Goal: Information Seeking & Learning: Find specific fact

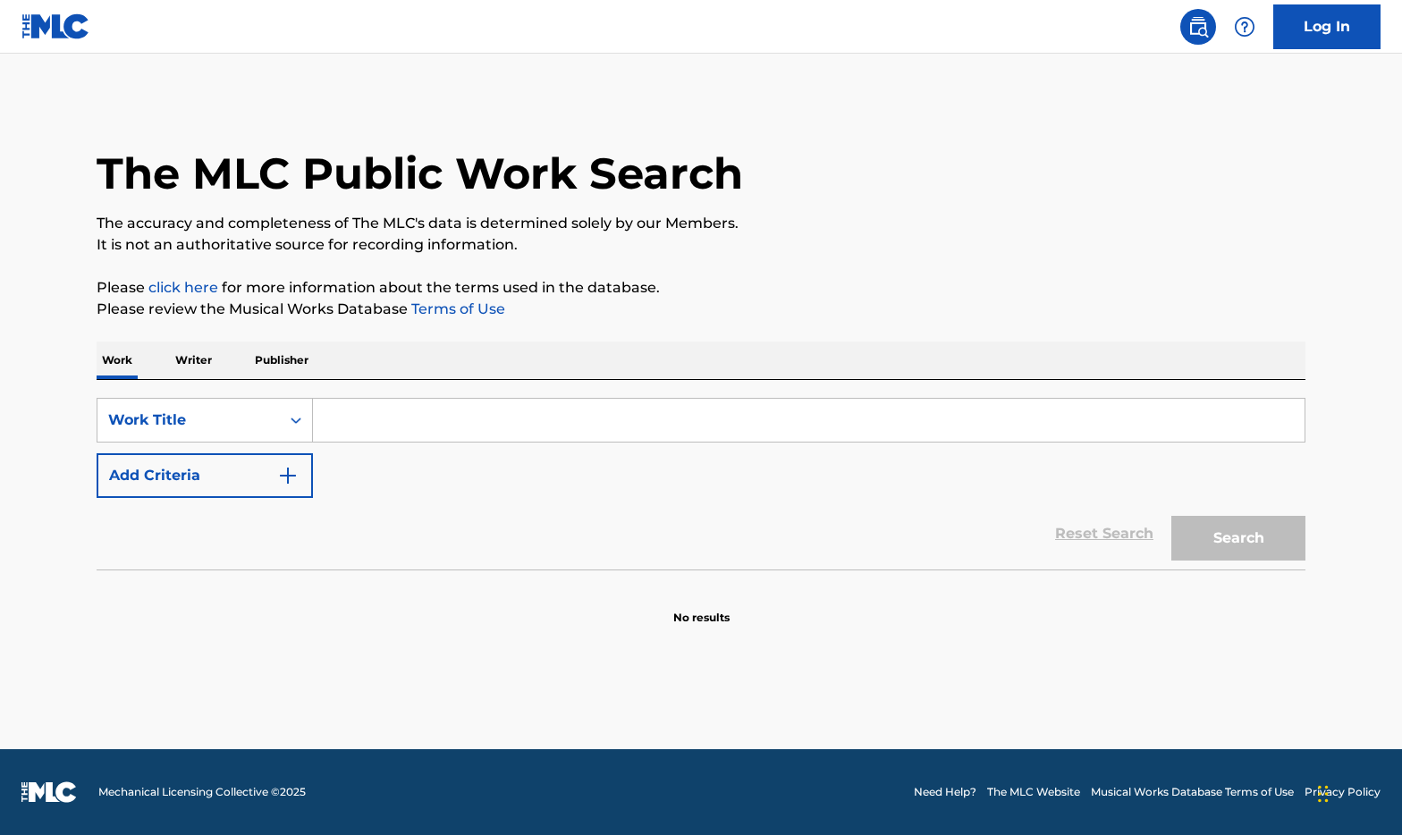
drag, startPoint x: 671, startPoint y: 414, endPoint x: 691, endPoint y: 413, distance: 19.7
click at [671, 414] on input "Search Form" at bounding box center [809, 420] width 992 height 43
type input "leave a light on"
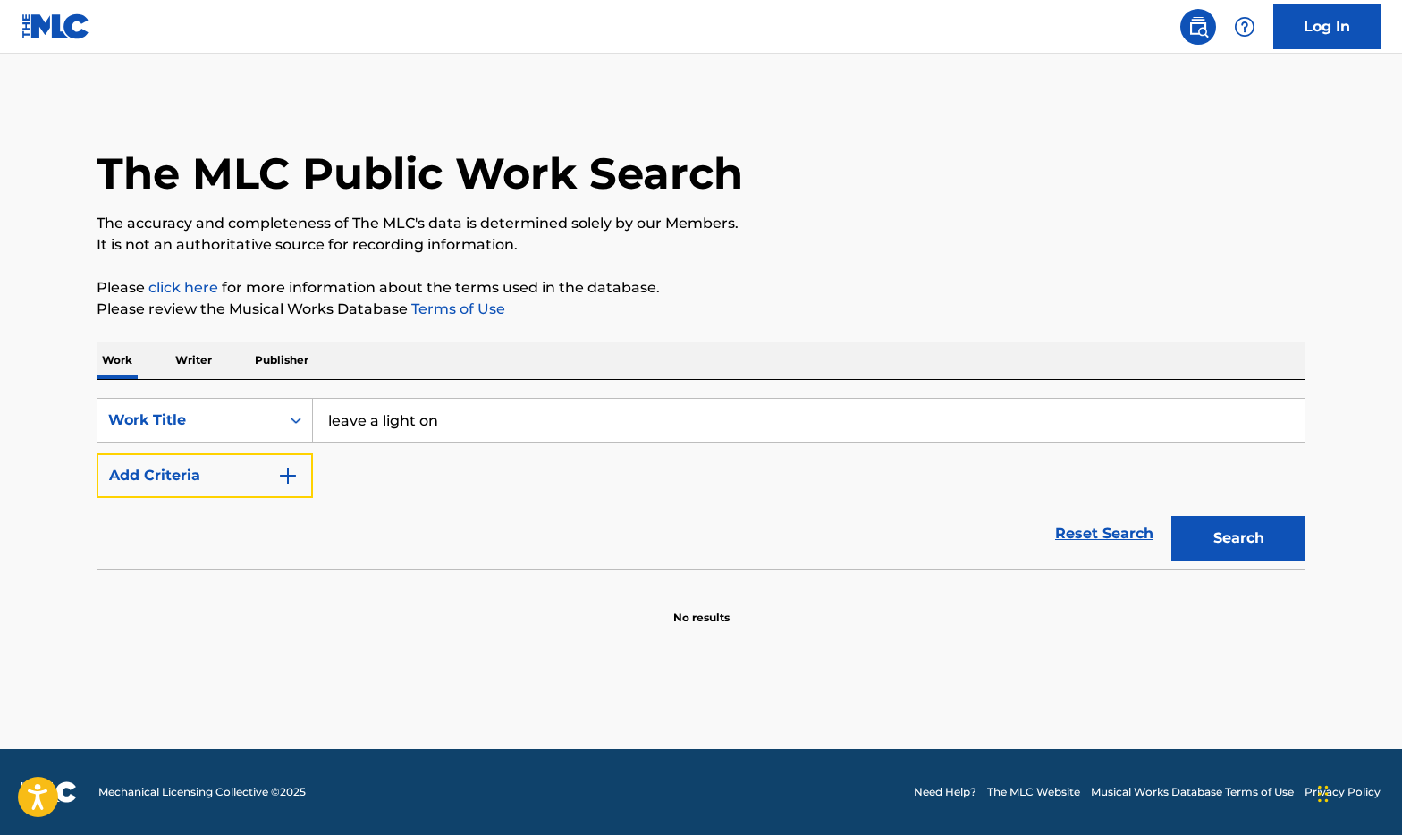
click at [97, 453] on button "Add Criteria" at bounding box center [205, 475] width 216 height 45
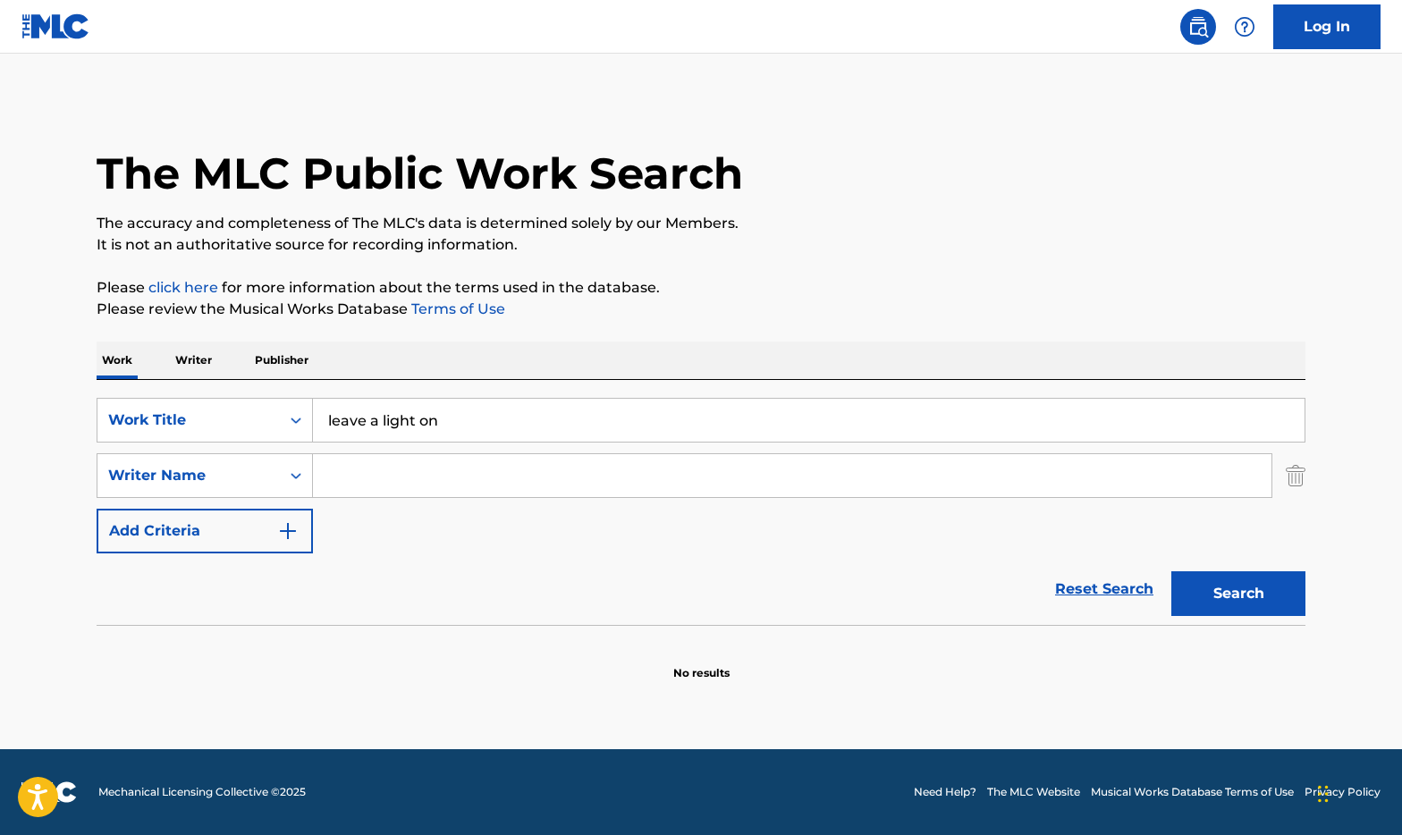
click at [708, 459] on input "Search Form" at bounding box center [792, 475] width 958 height 43
type input "[PERSON_NAME]"
click at [1171, 571] on button "Search" at bounding box center [1238, 593] width 134 height 45
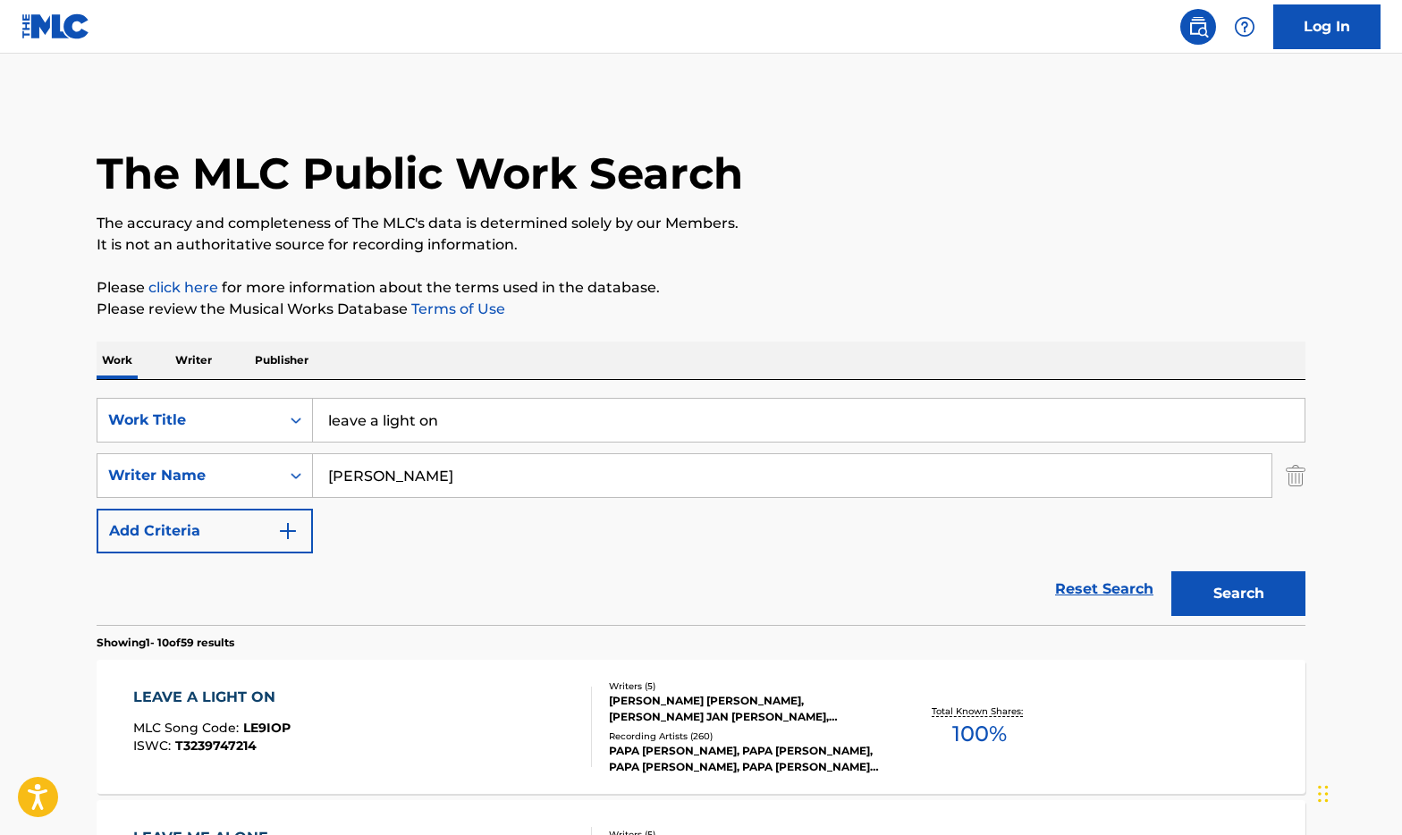
click at [846, 709] on div "[PERSON_NAME] [PERSON_NAME], [PERSON_NAME] JAN [PERSON_NAME], [PERSON_NAME] DAK…" at bounding box center [744, 709] width 270 height 32
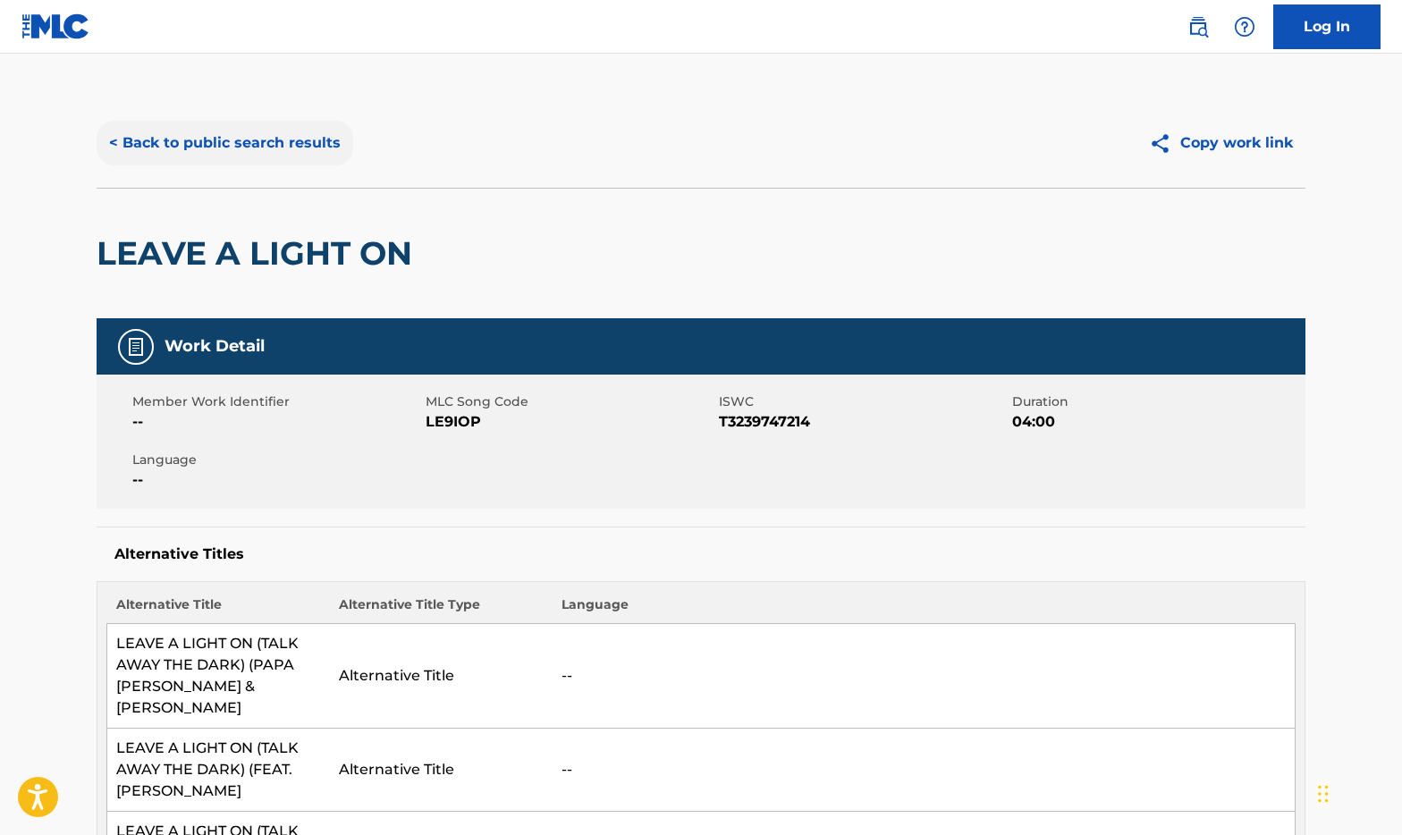
click at [272, 140] on button "< Back to public search results" at bounding box center [225, 143] width 257 height 45
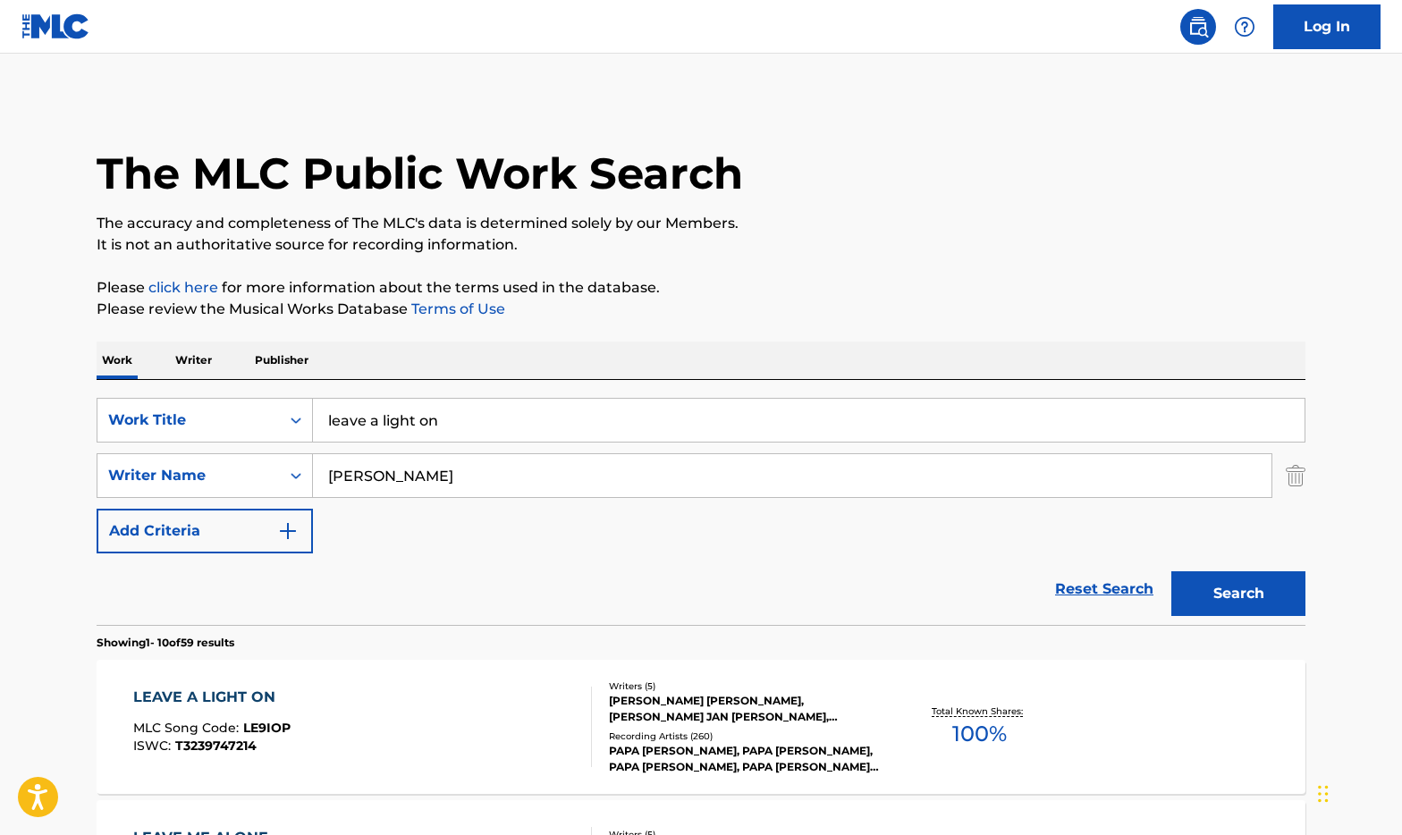
click at [591, 436] on input "leave a light on" at bounding box center [809, 420] width 992 height 43
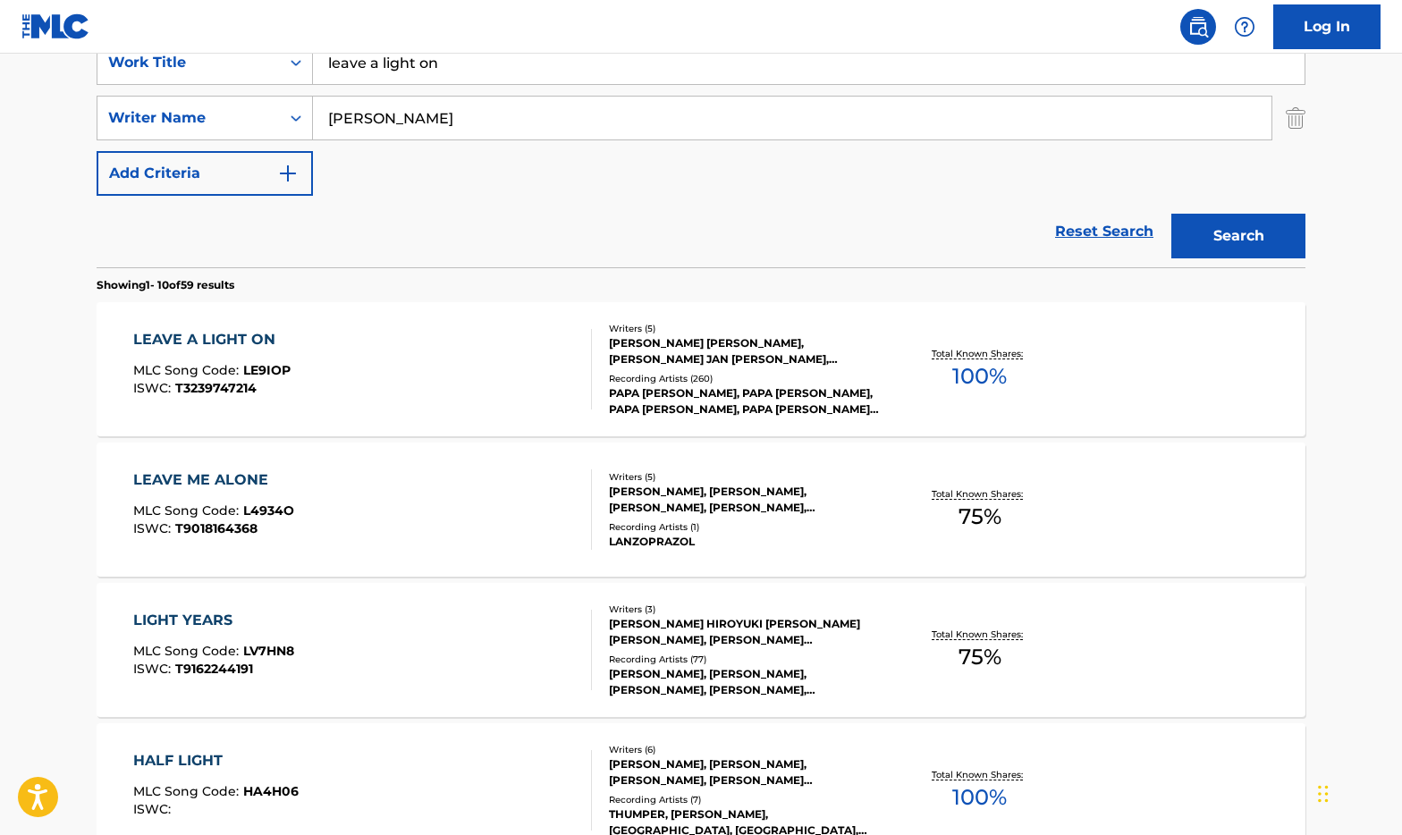
click at [682, 369] on div "Writers ( 5 ) [PERSON_NAME] [PERSON_NAME], [PERSON_NAME] JAN [PERSON_NAME], [PE…" at bounding box center [735, 370] width 287 height 96
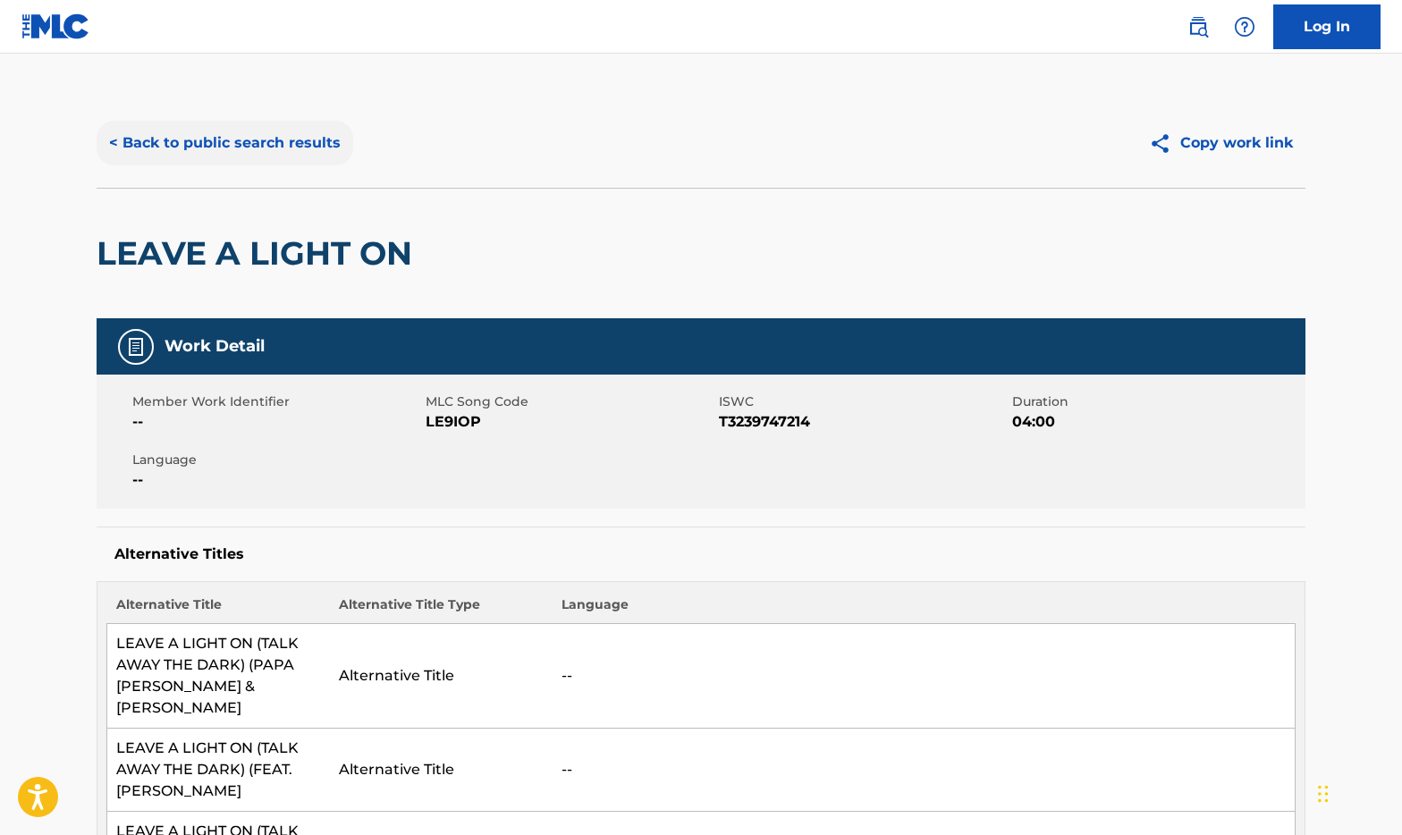
click at [207, 162] on button "< Back to public search results" at bounding box center [225, 143] width 257 height 45
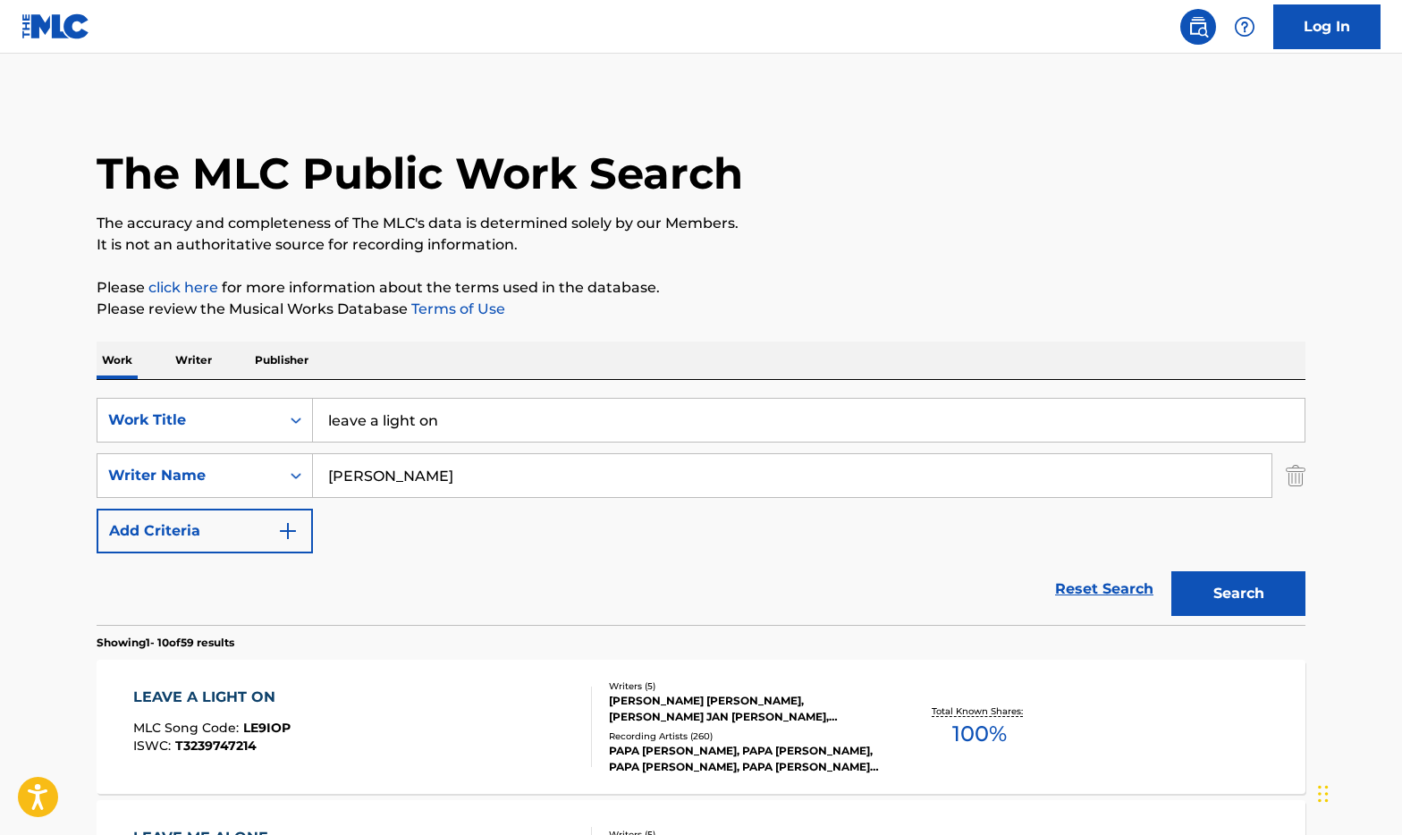
click at [564, 417] on input "leave a light on" at bounding box center [809, 420] width 992 height 43
drag, startPoint x: 568, startPoint y: 418, endPoint x: -70, endPoint y: 494, distance: 641.9
click at [0, 494] on html "Accessibility Screen-Reader Guide, Feedback, and Issue Reporting | New window 0…" at bounding box center [701, 417] width 1402 height 835
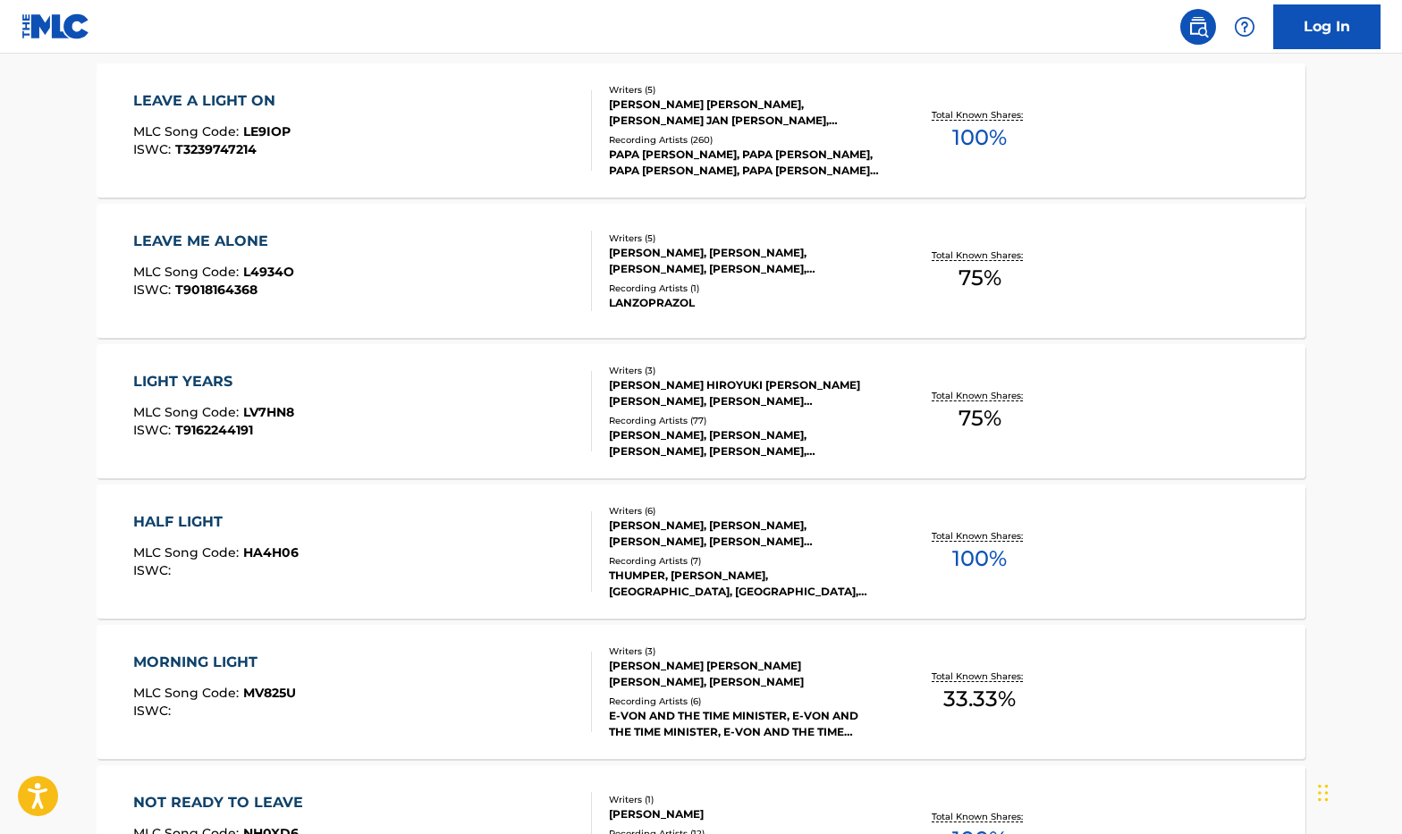
scroll to position [477, 0]
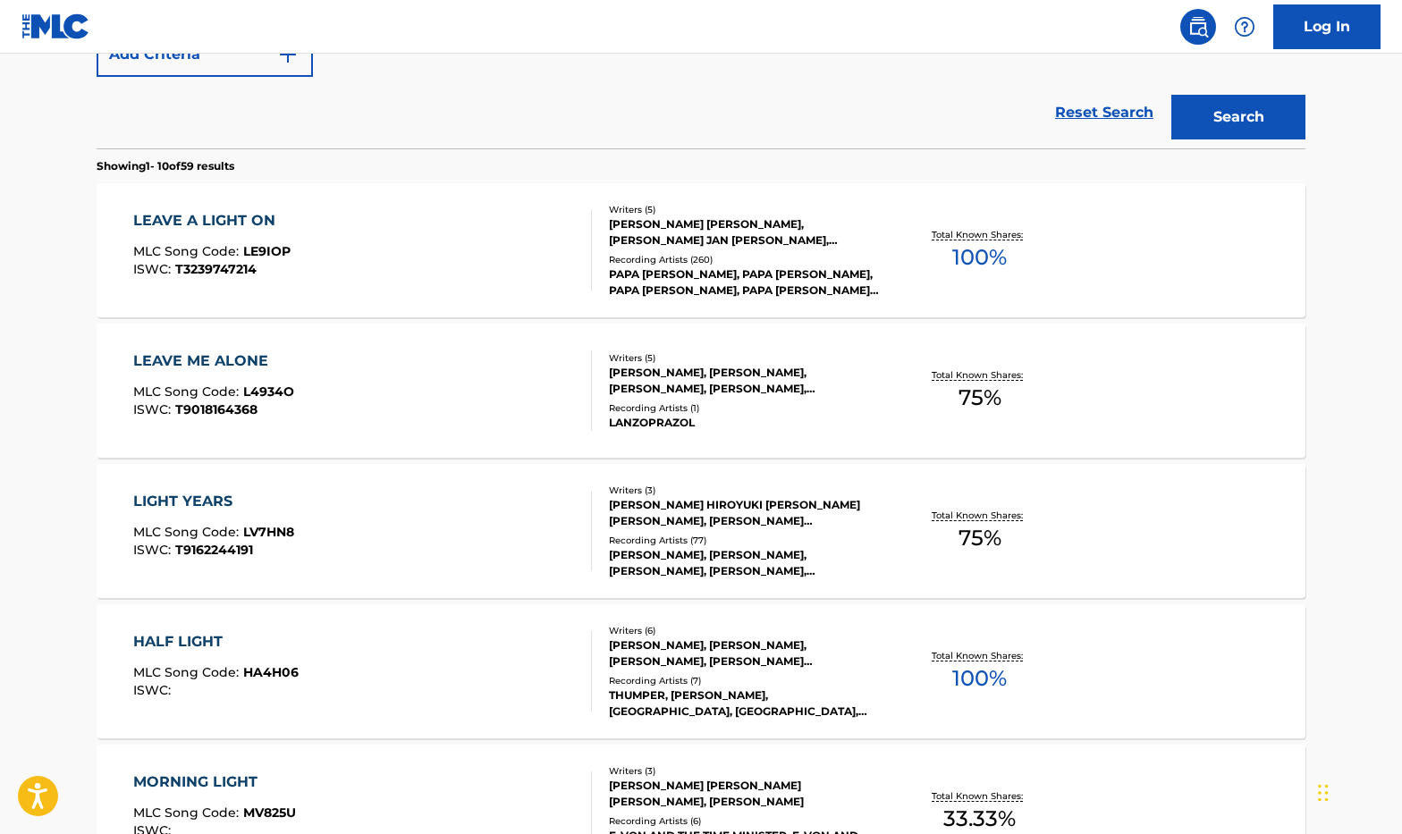
click at [554, 241] on div "LEAVE A LIGHT ON MLC Song Code : LE9IOP ISWC : T3239747214" at bounding box center [363, 250] width 460 height 80
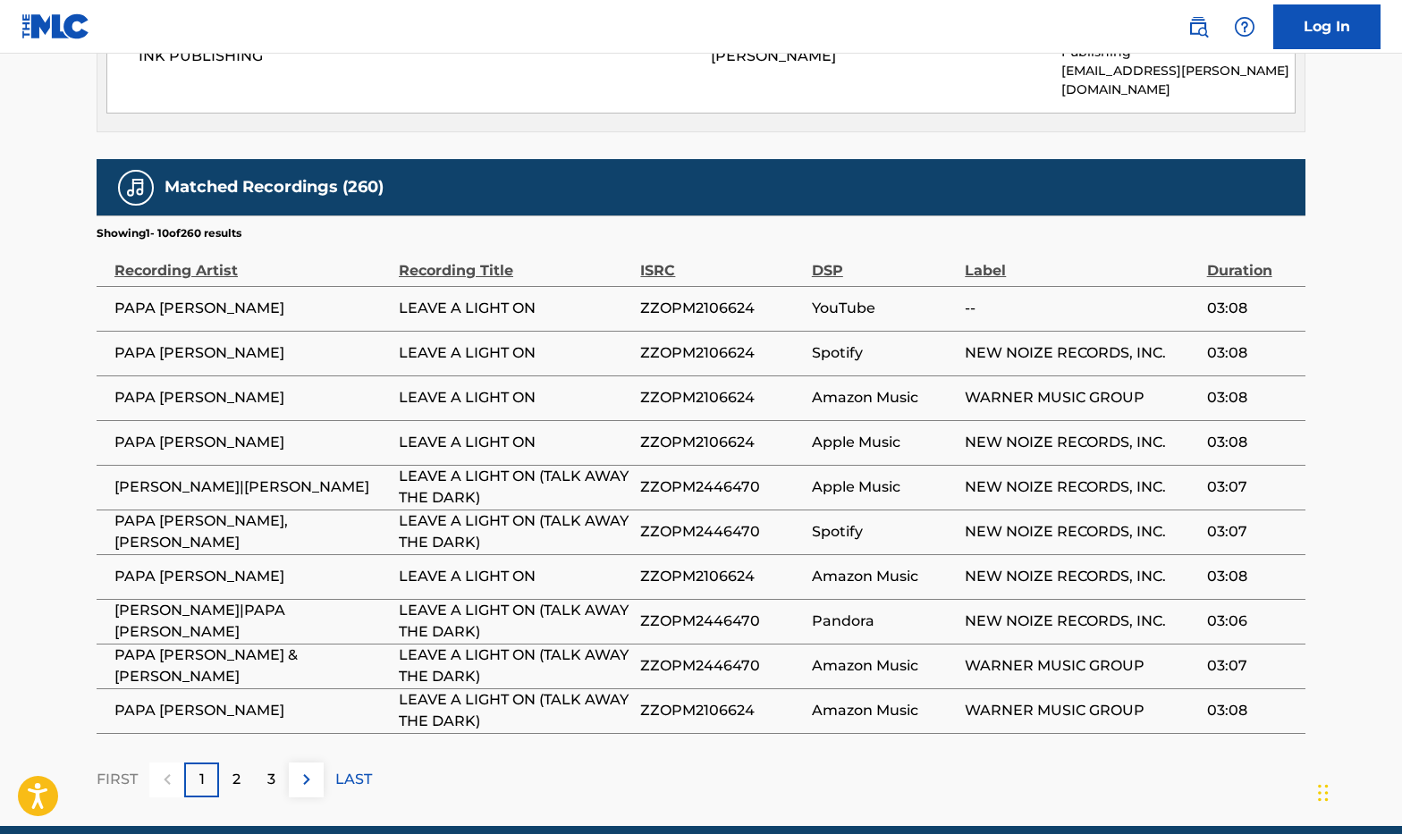
scroll to position [2089, 0]
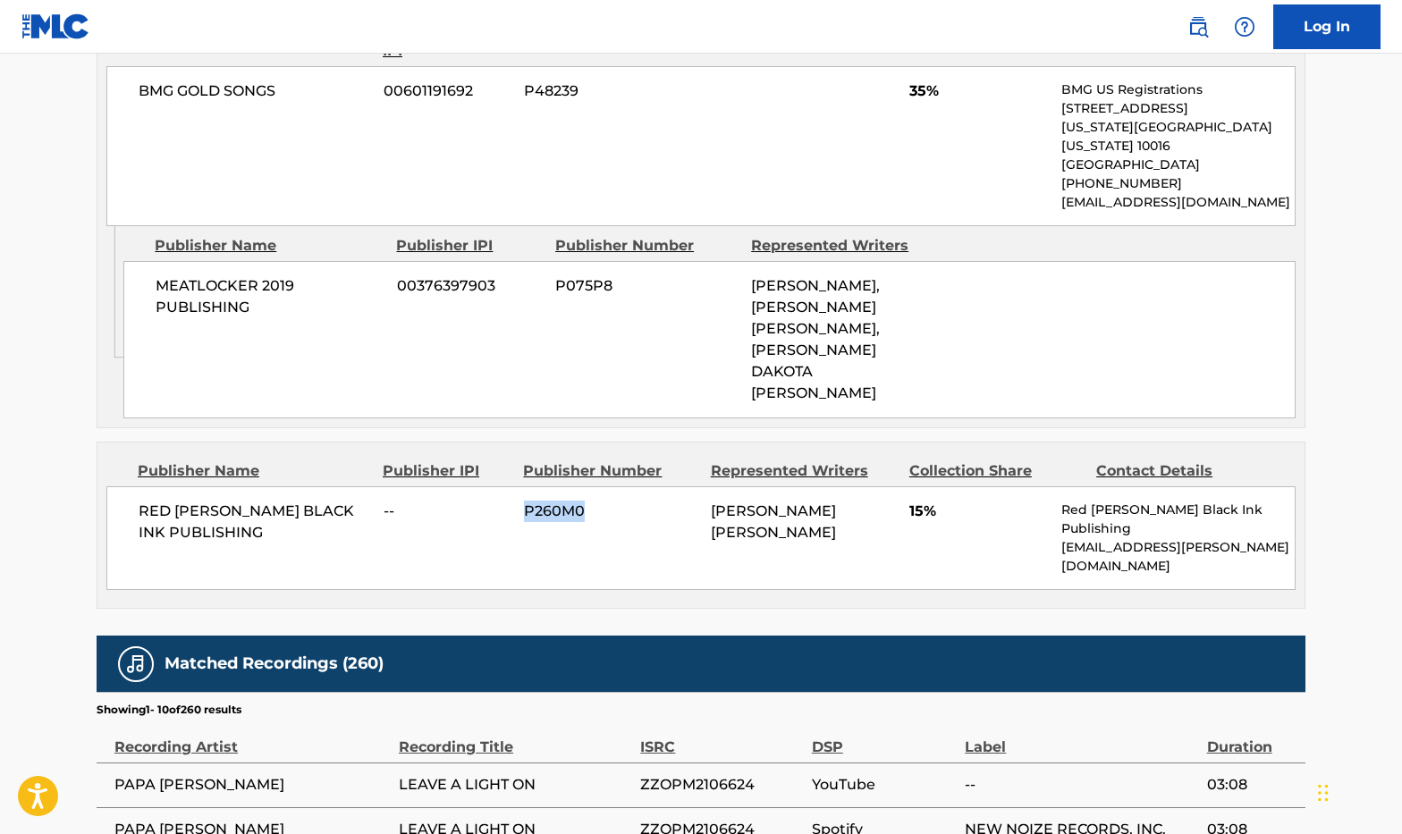
drag, startPoint x: 591, startPoint y: 466, endPoint x: 523, endPoint y: 479, distance: 69.3
click at [523, 486] on div "RED [PERSON_NAME] BLACK INK PUBLISHING -- P260M0 [PERSON_NAME] [PERSON_NAME] 15…" at bounding box center [700, 538] width 1189 height 104
copy span "P260M0"
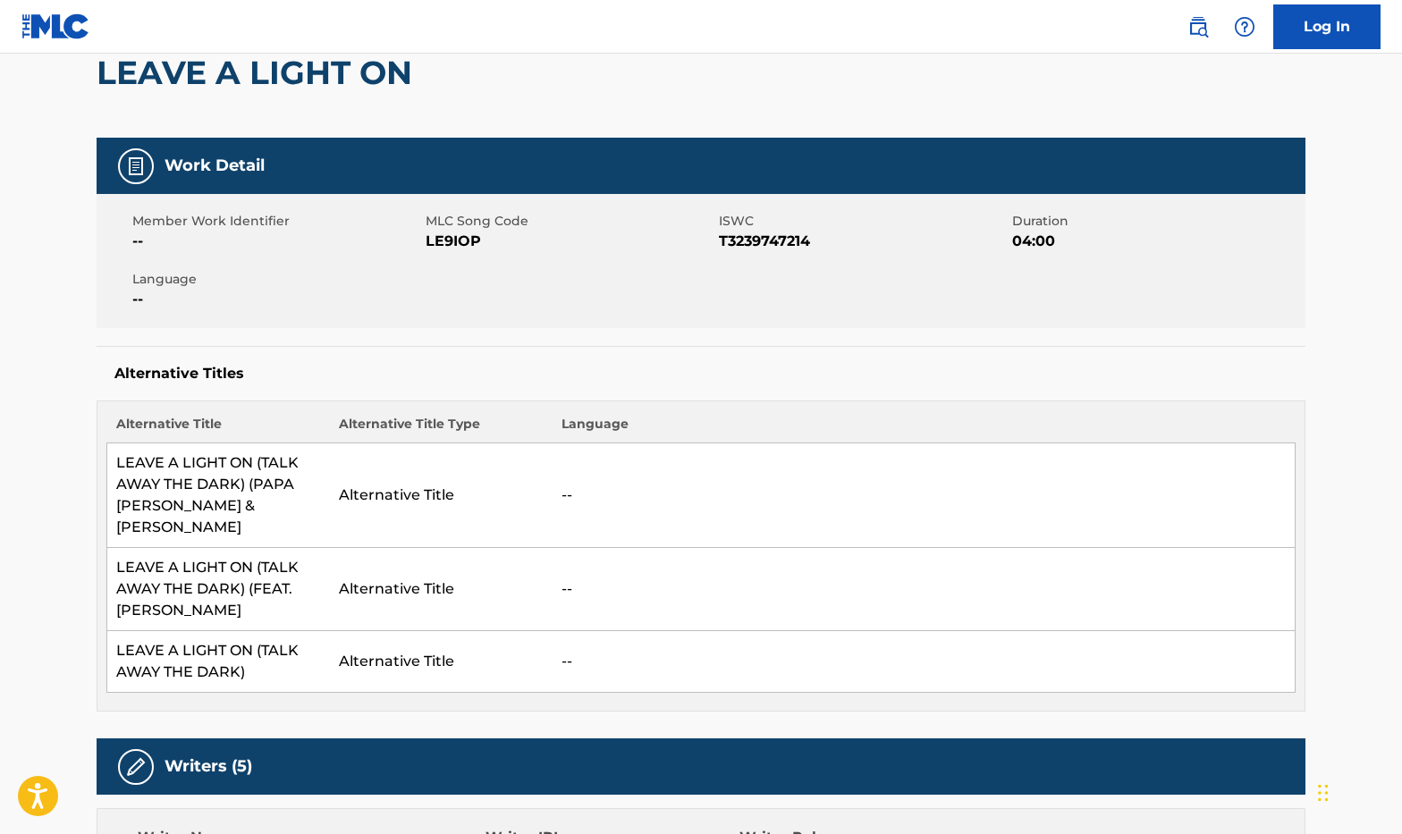
scroll to position [0, 0]
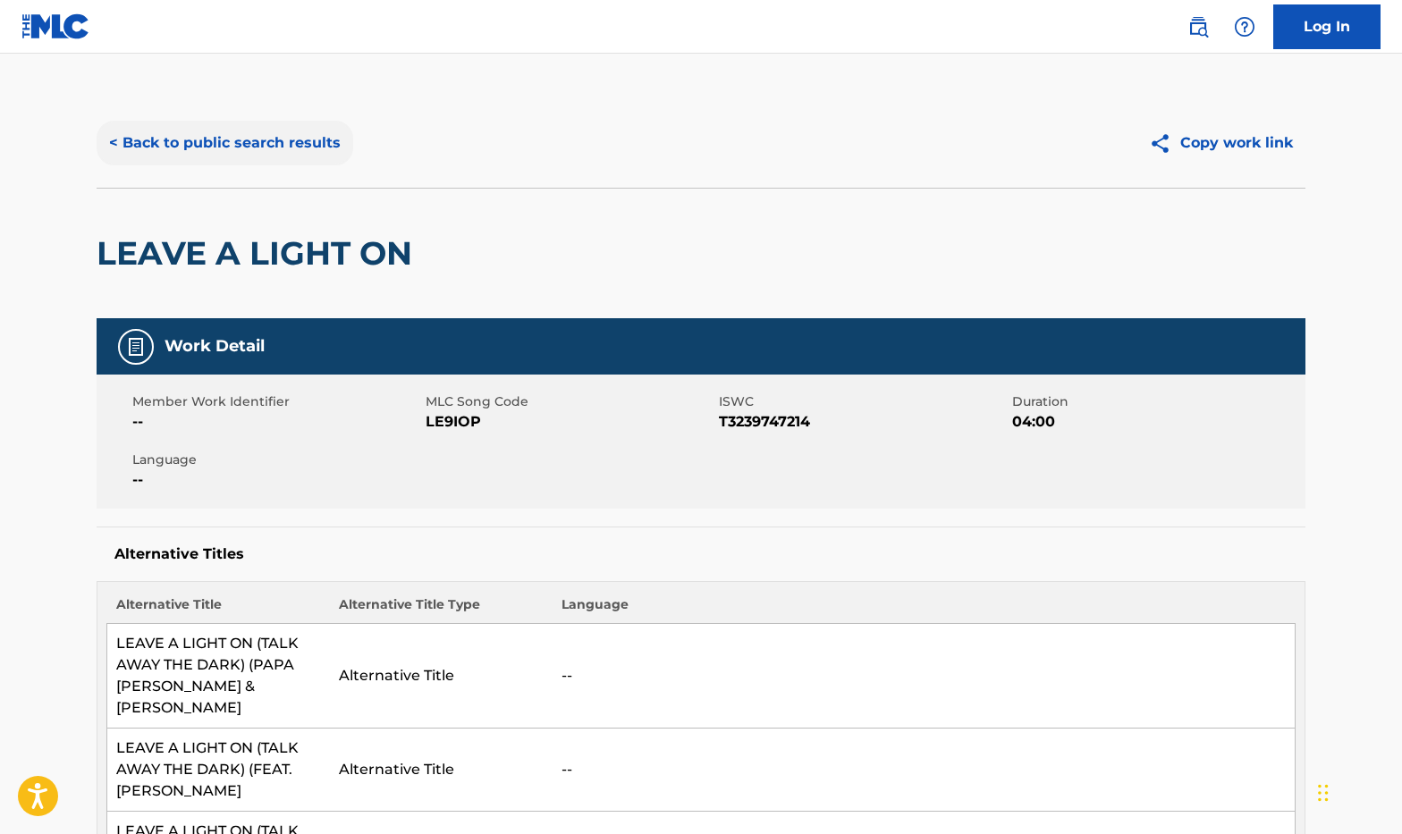
click at [257, 145] on button "< Back to public search results" at bounding box center [225, 143] width 257 height 45
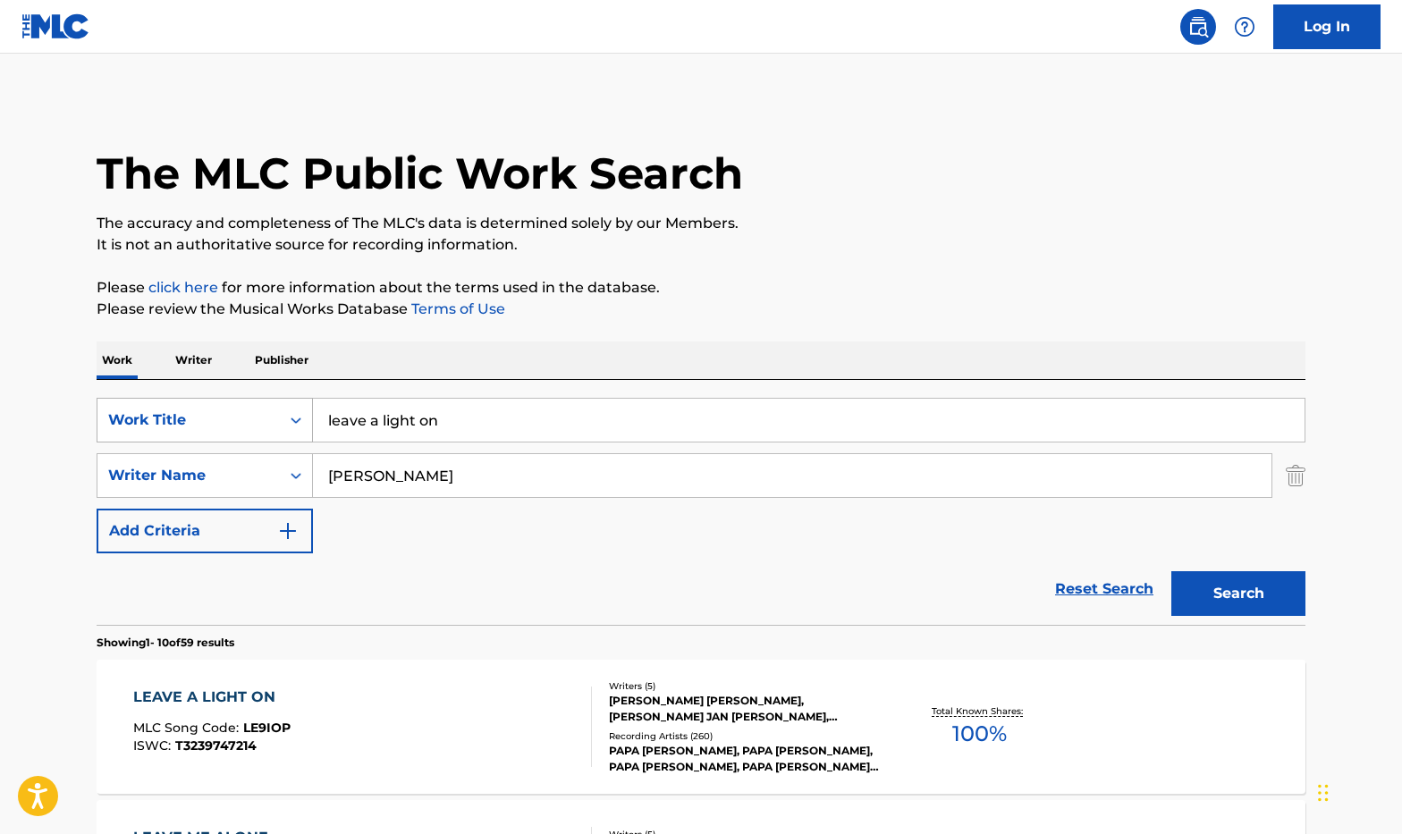
drag, startPoint x: 212, startPoint y: 401, endPoint x: 208, endPoint y: 430, distance: 29.7
click at [211, 412] on div "SearchWithCriteria62b888d4-806b-4562-9fbe-14db3d5d4ca2 Work Title leave a light…" at bounding box center [701, 502] width 1209 height 245
click at [207, 431] on div "Work Title" at bounding box center [188, 420] width 182 height 34
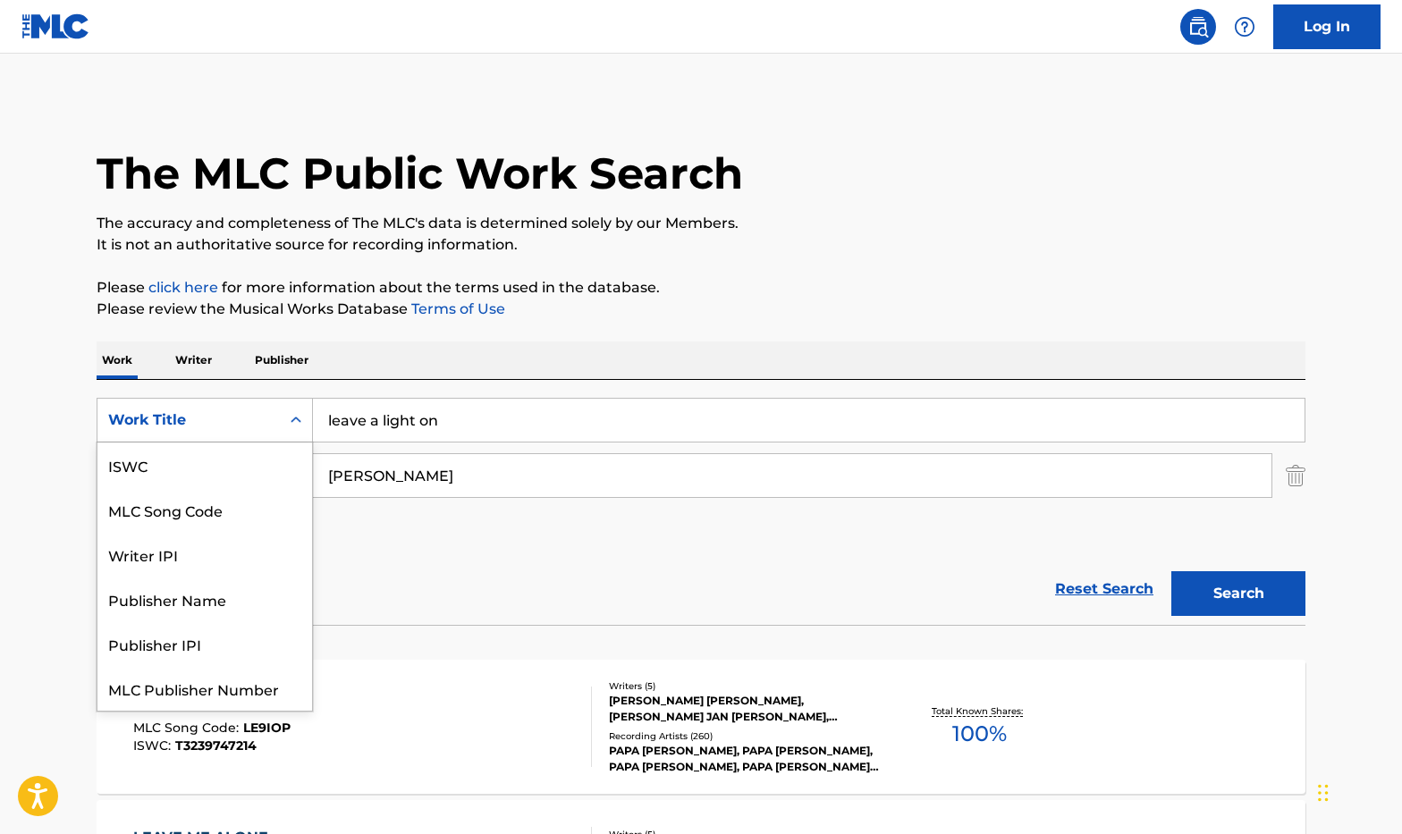
scroll to position [45, 0]
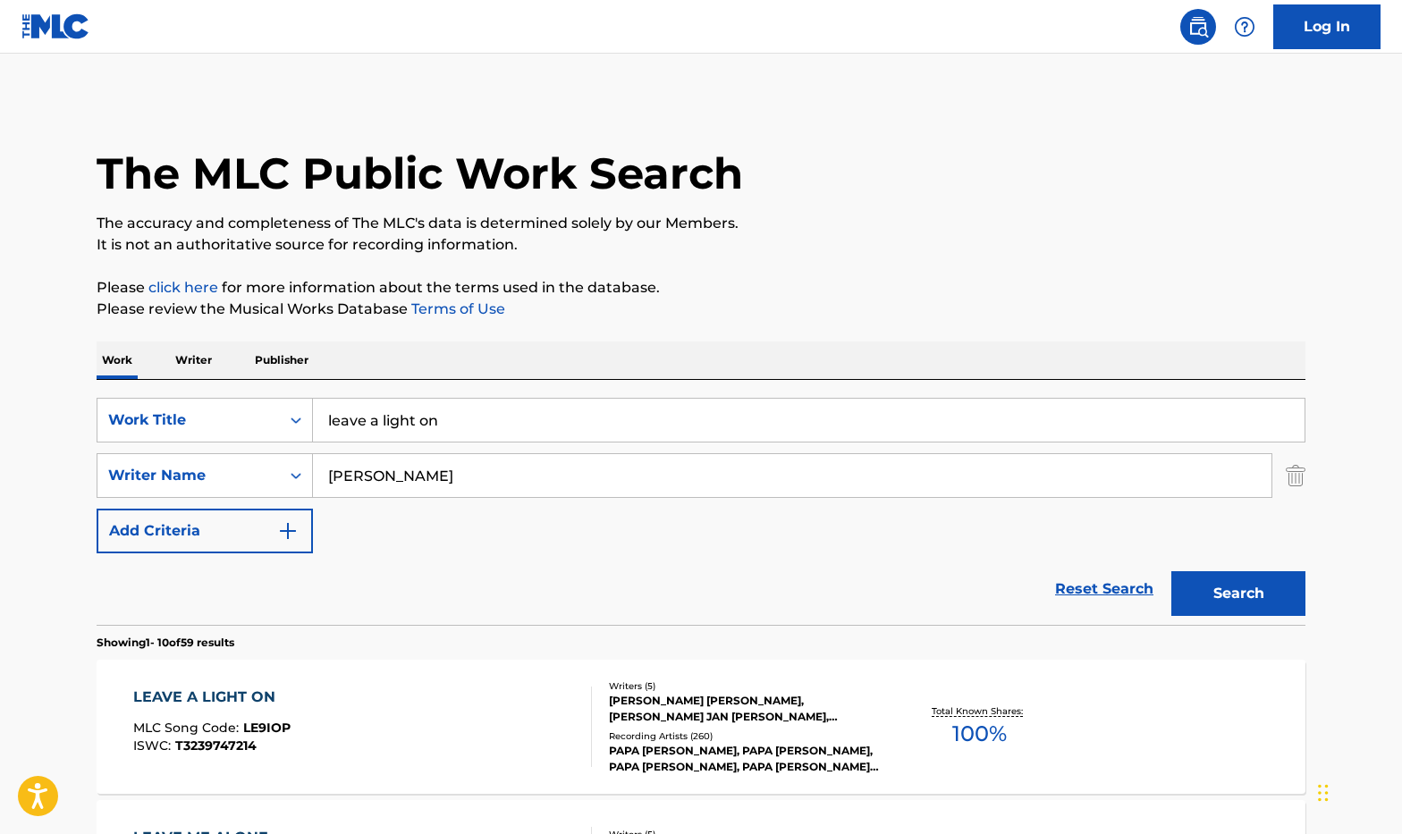
click at [250, 350] on p "Publisher" at bounding box center [281, 361] width 64 height 38
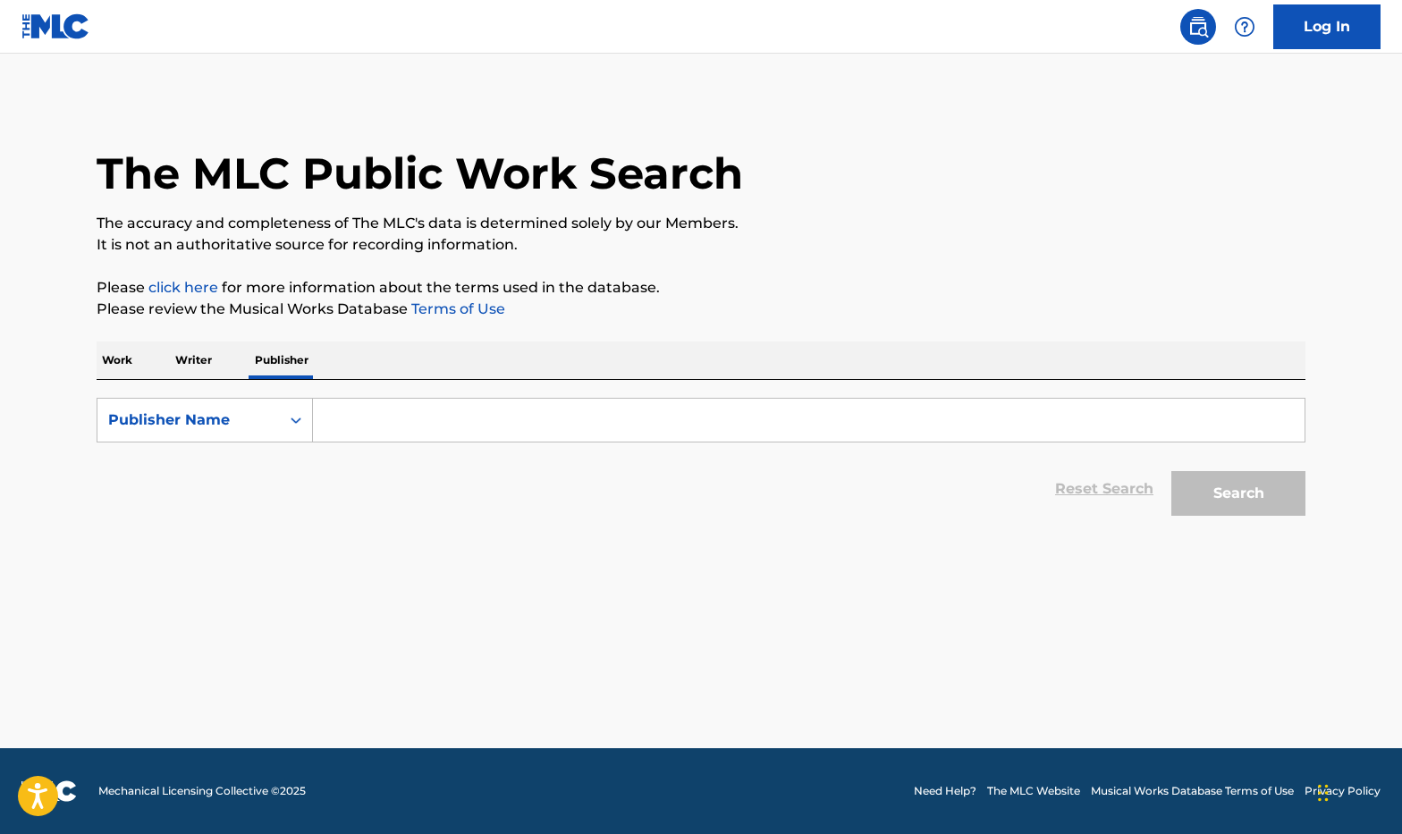
click at [319, 400] on input "Search Form" at bounding box center [809, 420] width 992 height 43
click at [245, 434] on div "Publisher Name" at bounding box center [188, 420] width 182 height 34
drag, startPoint x: 232, startPoint y: 519, endPoint x: 337, endPoint y: 471, distance: 116.0
click at [232, 519] on div "MLC Publisher Number" at bounding box center [204, 509] width 215 height 45
click at [404, 431] on input "Search Form" at bounding box center [809, 420] width 992 height 43
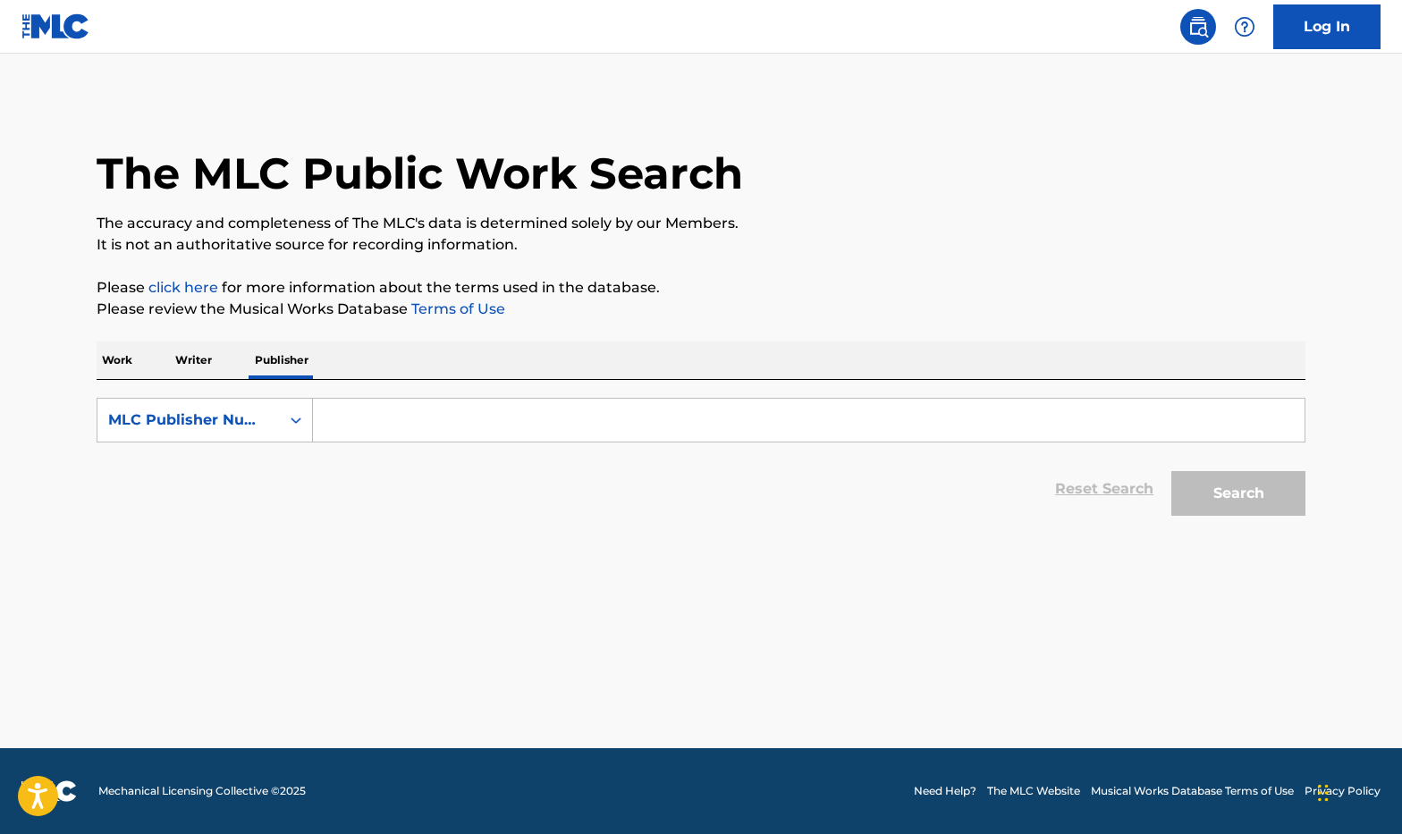
paste input "P260M0"
type input "P260M0"
click at [1244, 495] on button "Search" at bounding box center [1238, 493] width 134 height 45
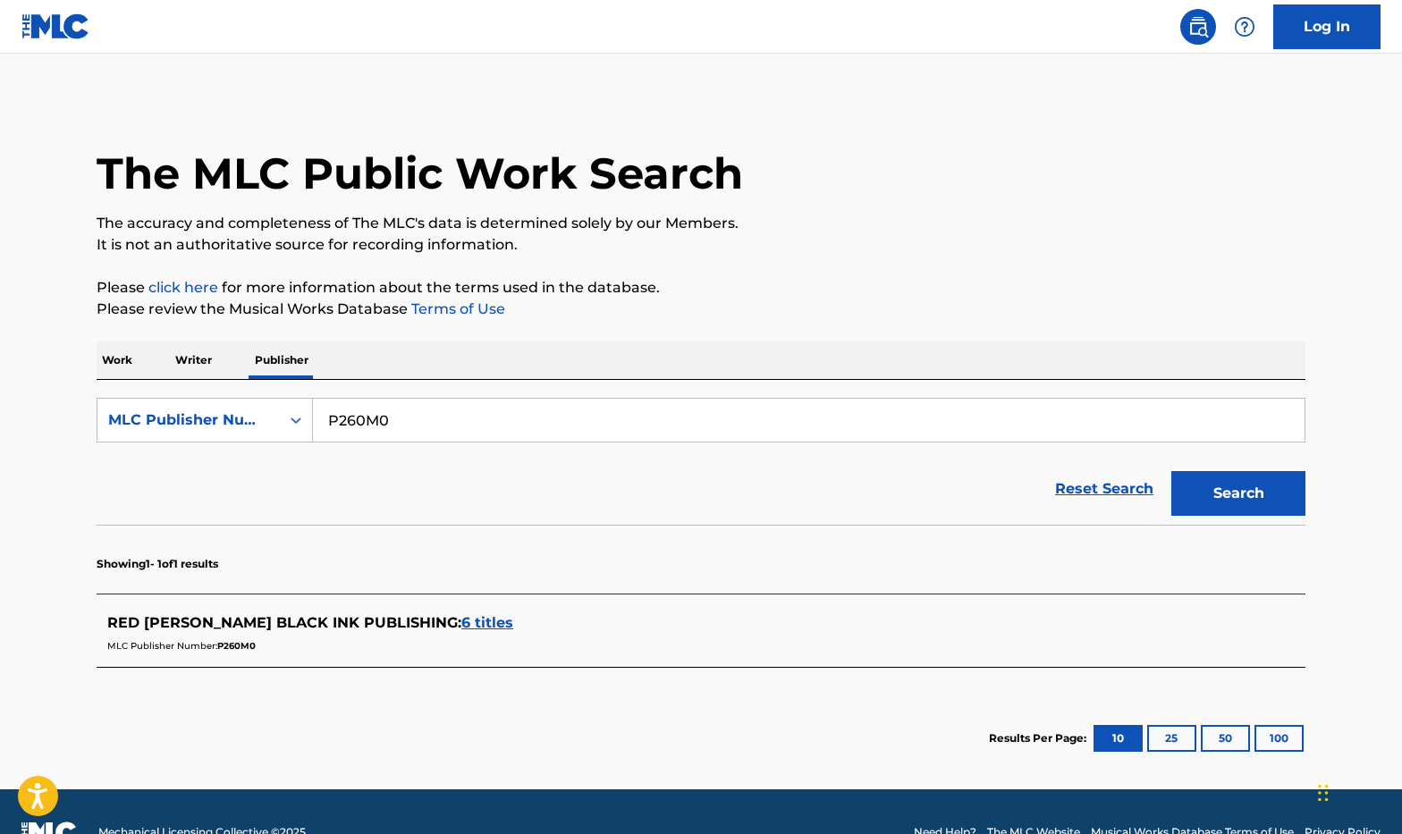
click at [461, 622] on span "6 titles" at bounding box center [487, 622] width 52 height 17
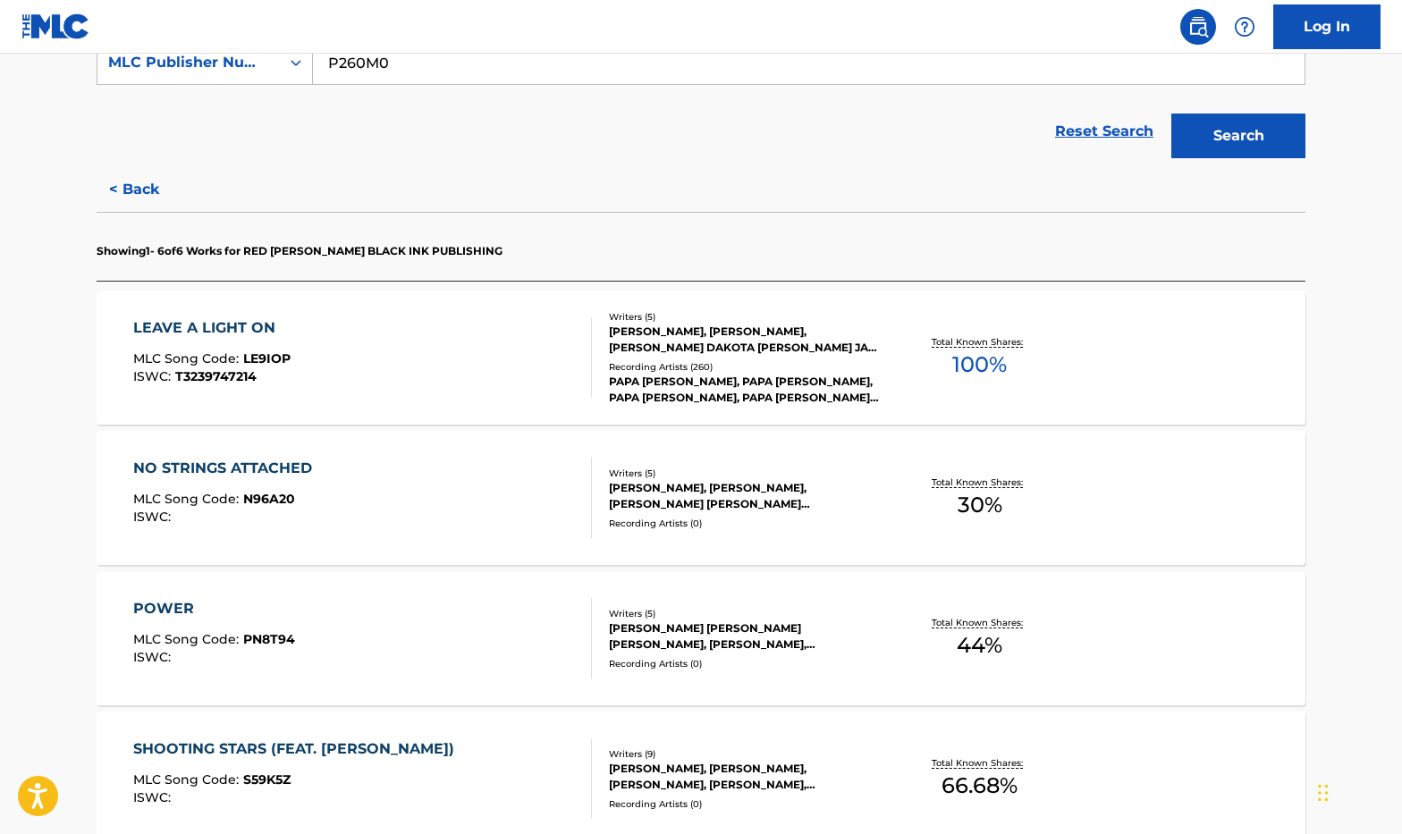
scroll to position [477, 0]
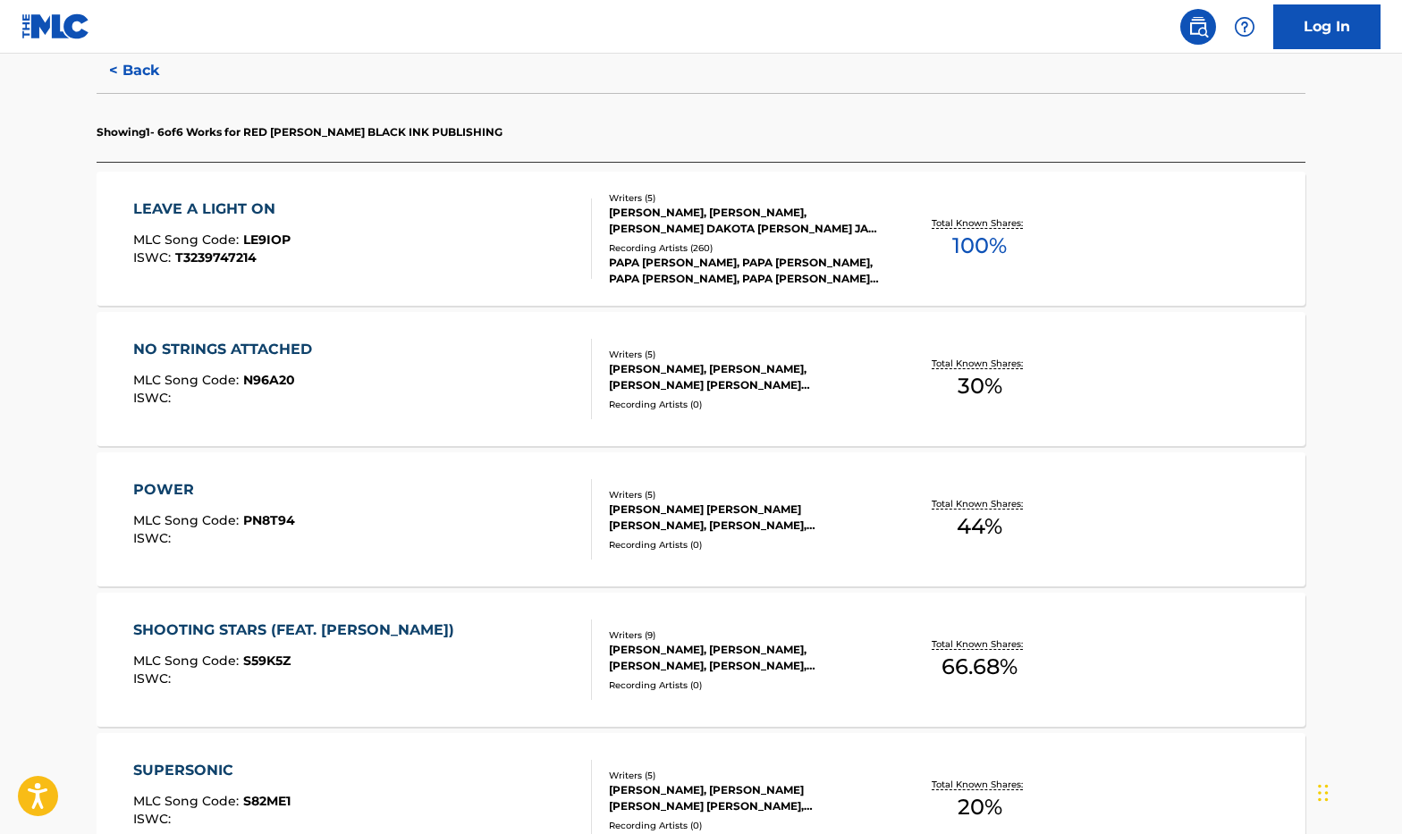
click at [385, 394] on div "NO STRINGS ATTACHED MLC Song Code : N96A20 ISWC :" at bounding box center [363, 379] width 460 height 80
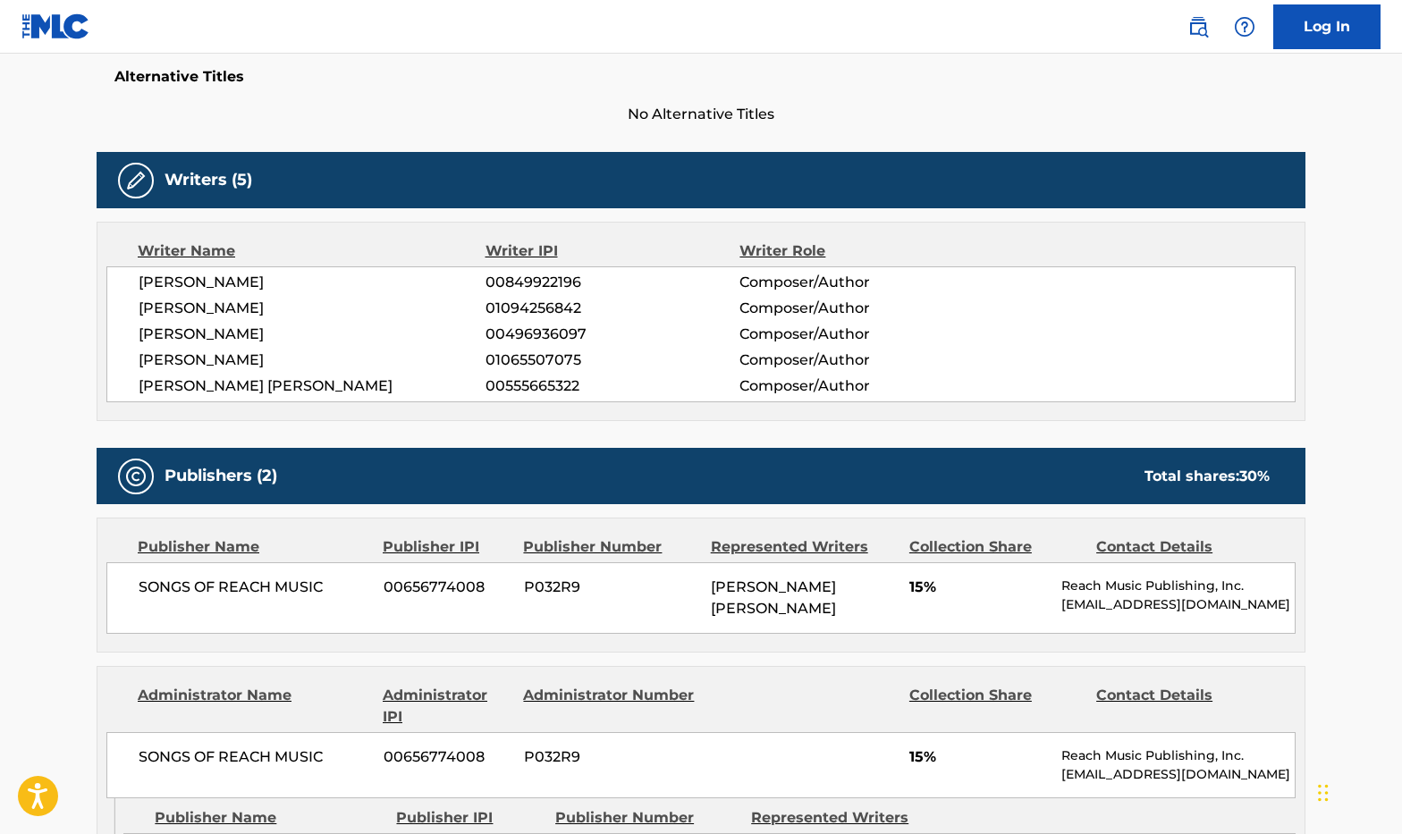
scroll to position [239, 0]
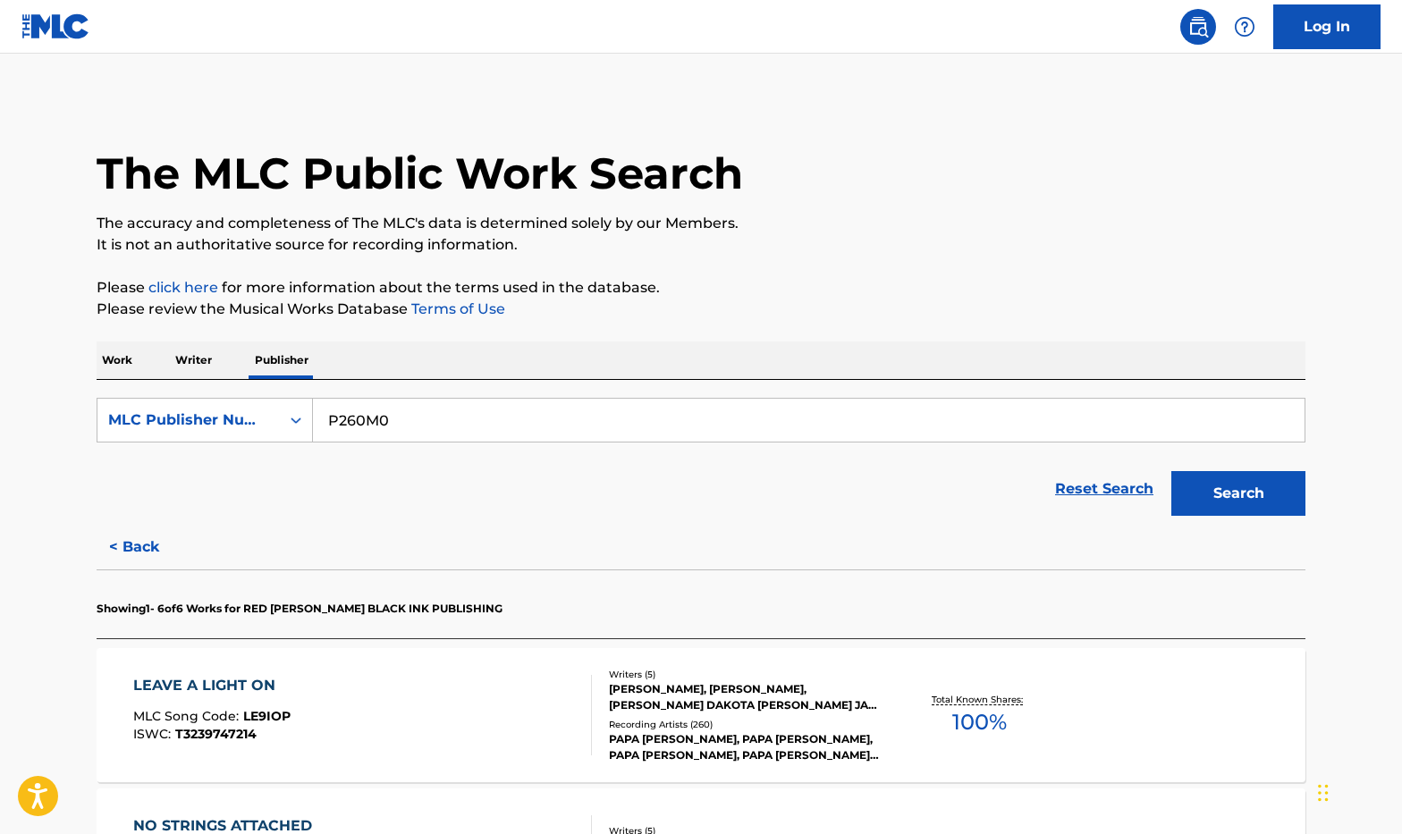
scroll to position [239, 0]
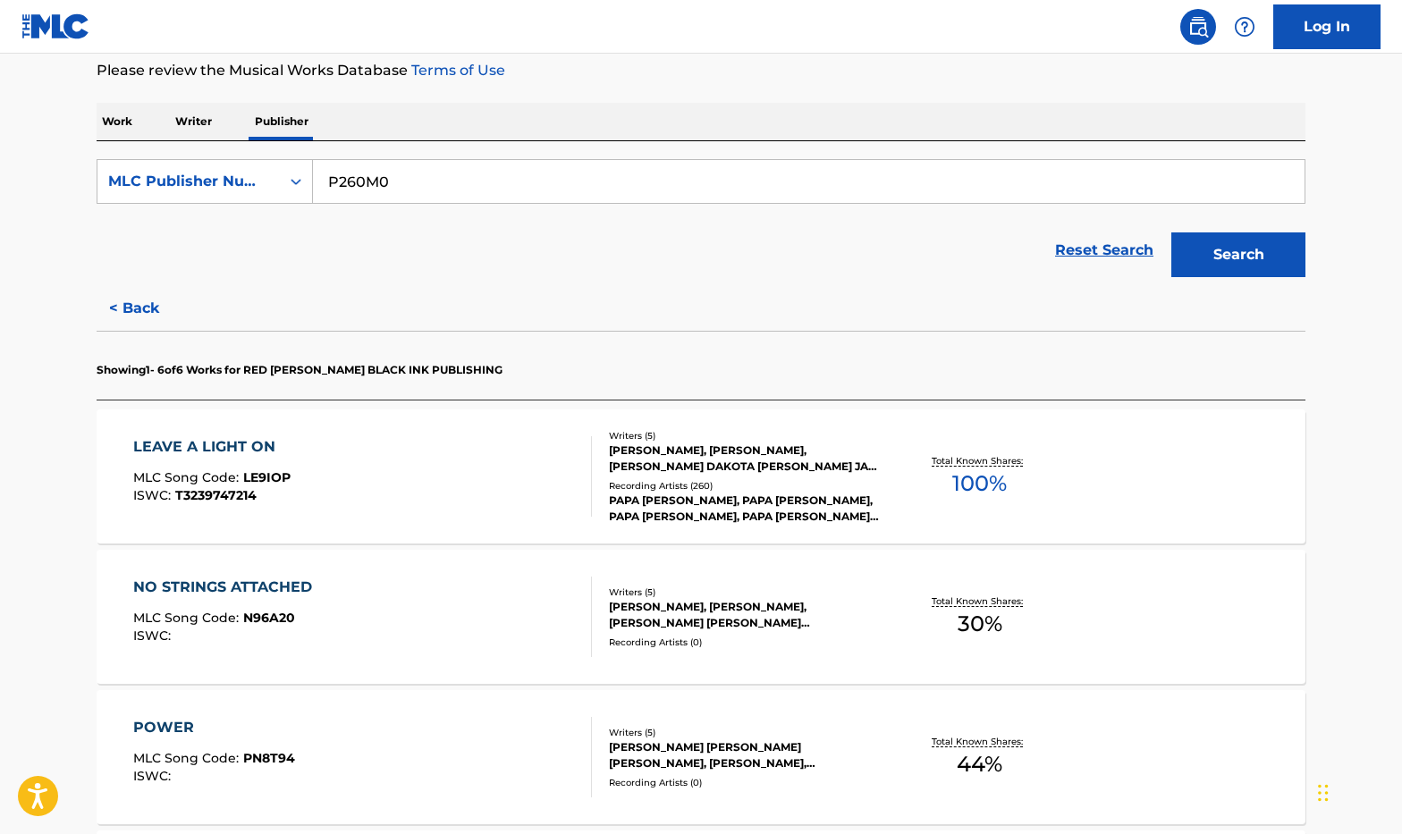
click at [457, 615] on div "NO STRINGS ATTACHED MLC Song Code : N96A20 ISWC :" at bounding box center [363, 617] width 460 height 80
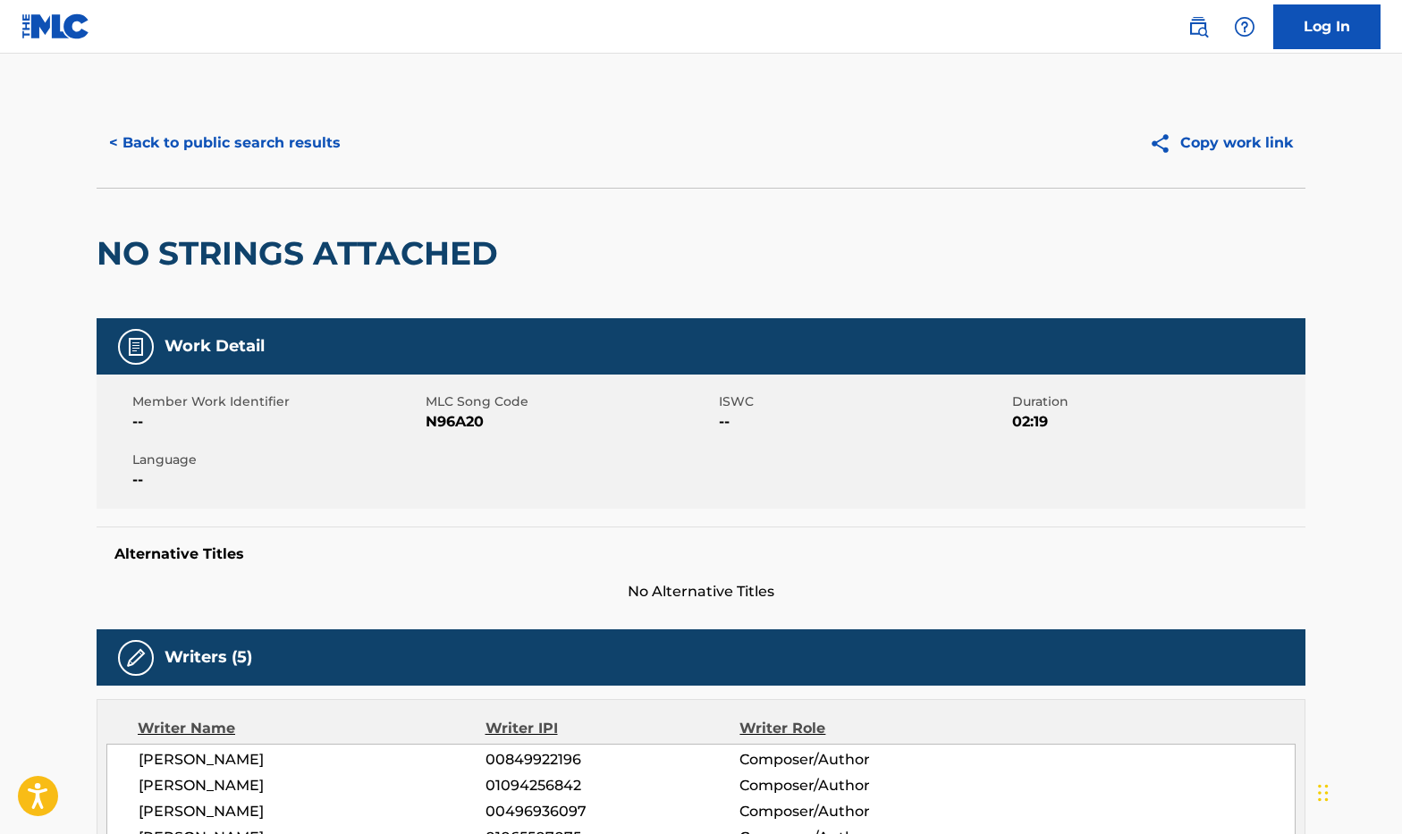
scroll to position [715, 0]
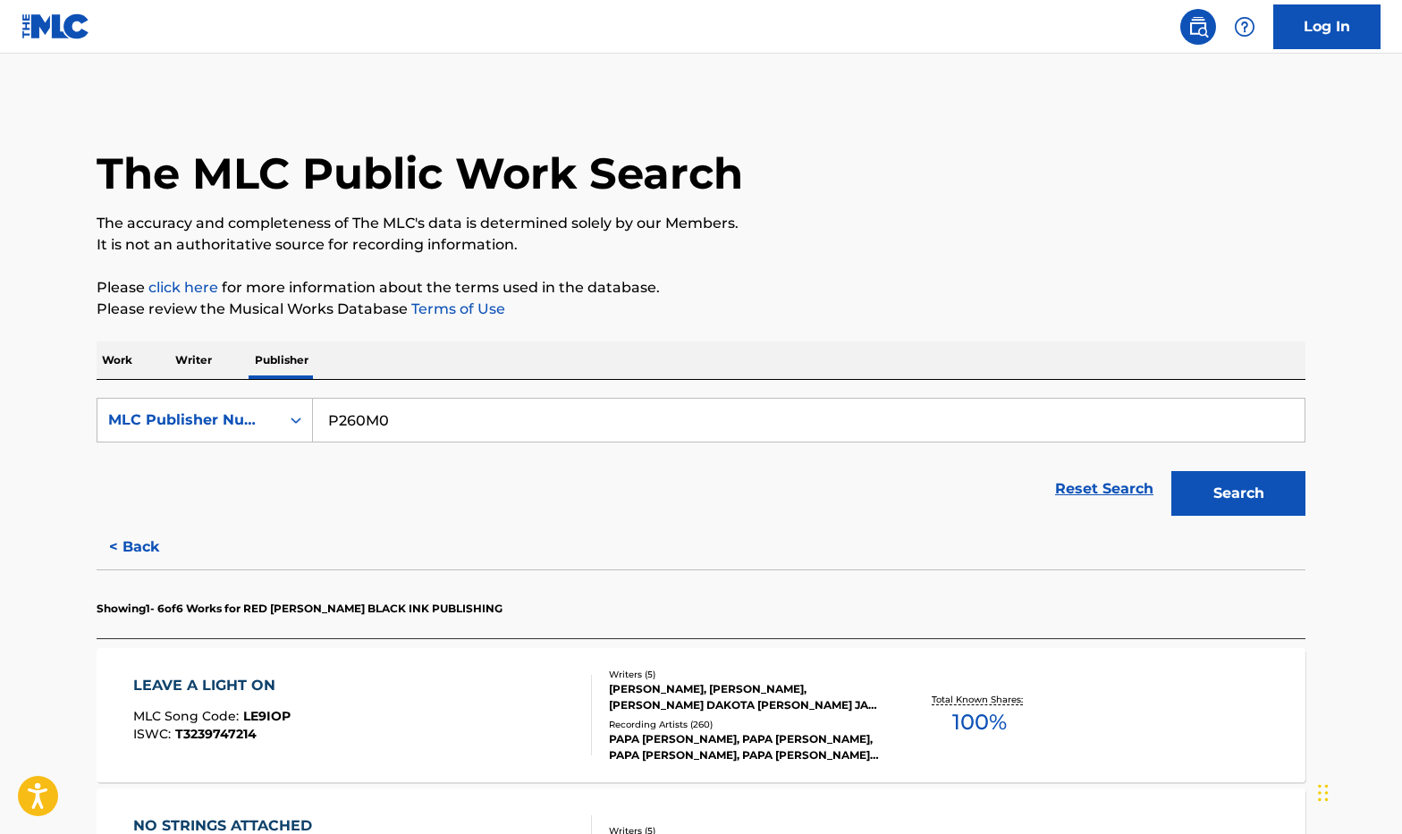
scroll to position [358, 0]
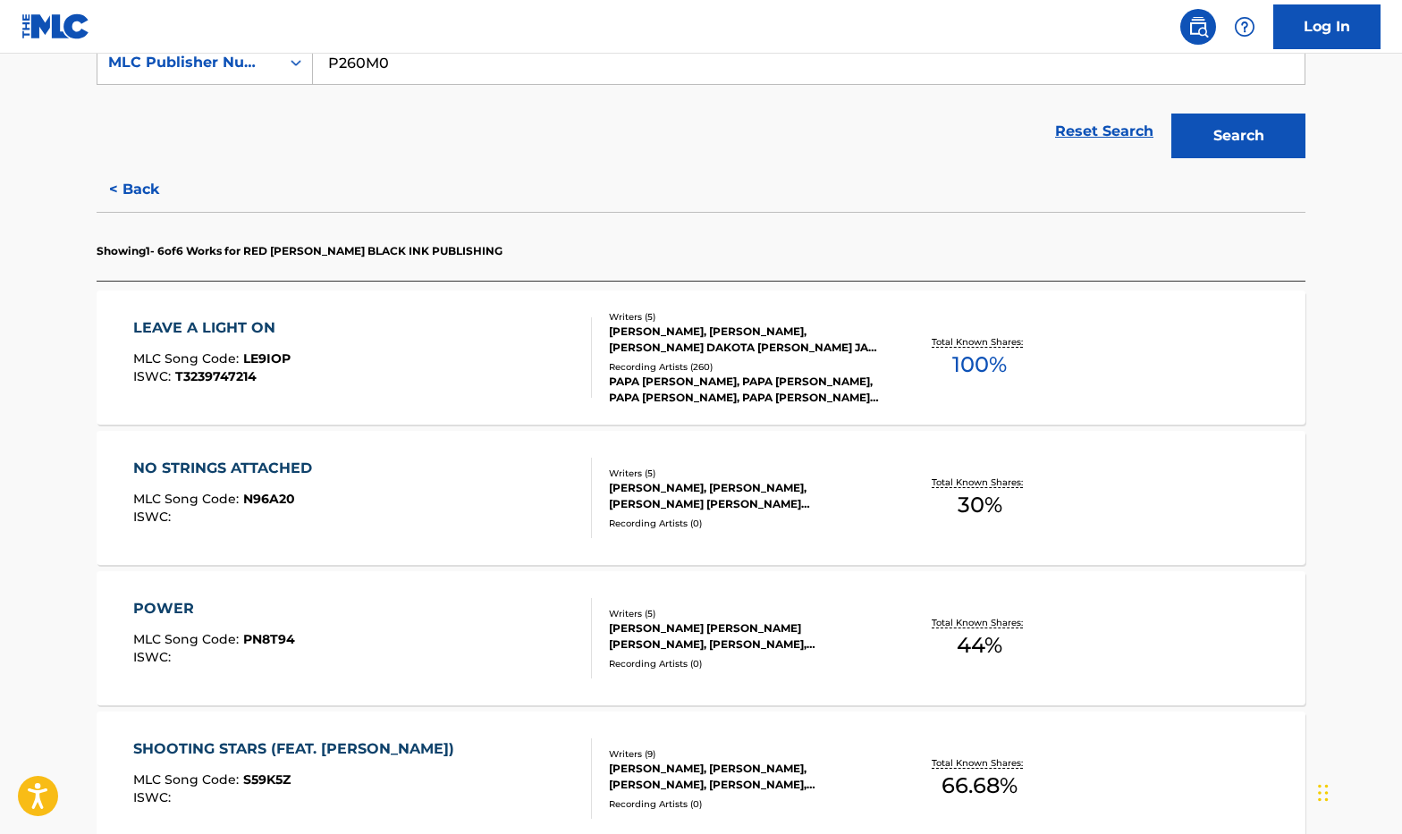
click at [161, 613] on div "POWER" at bounding box center [214, 608] width 162 height 21
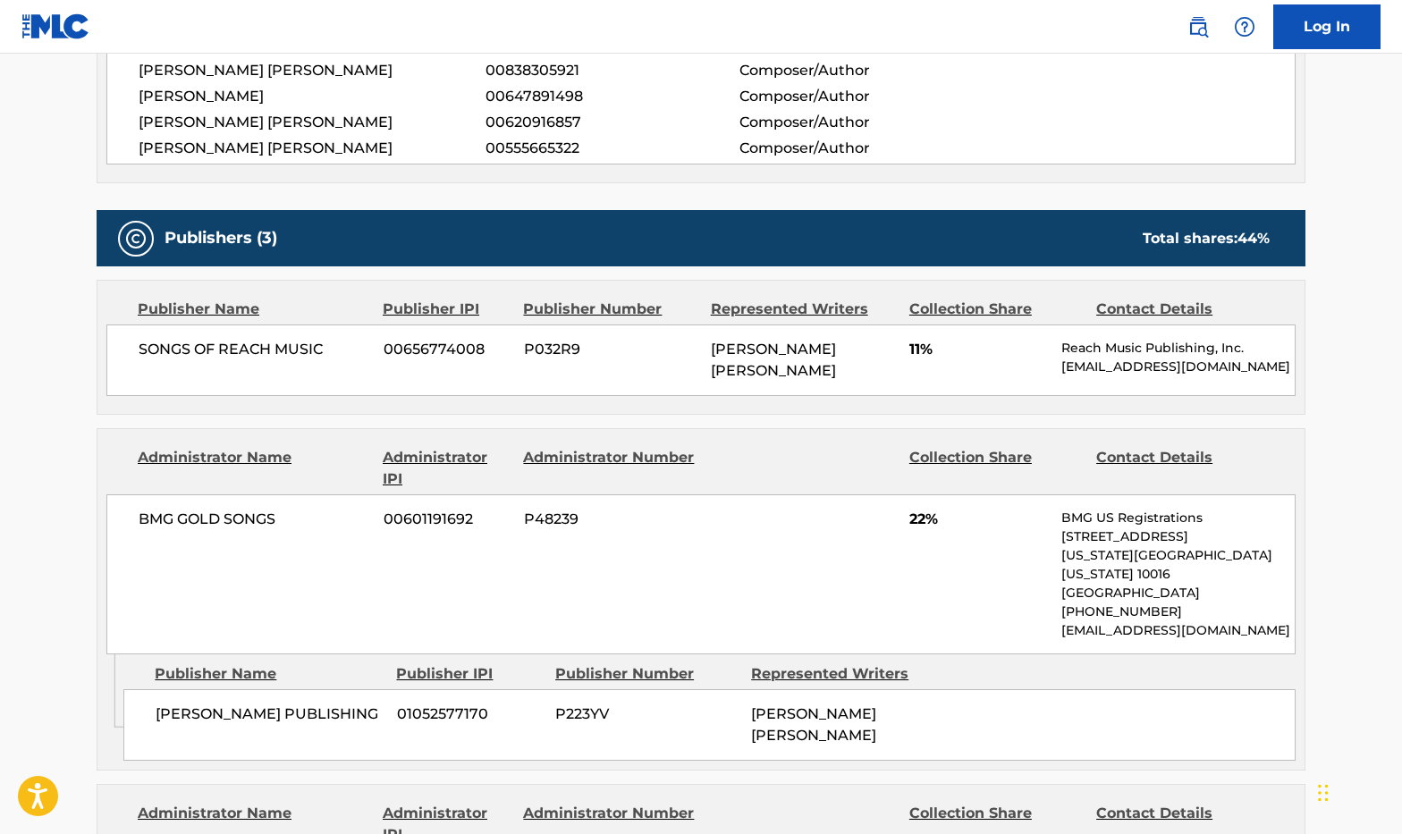
scroll to position [1073, 0]
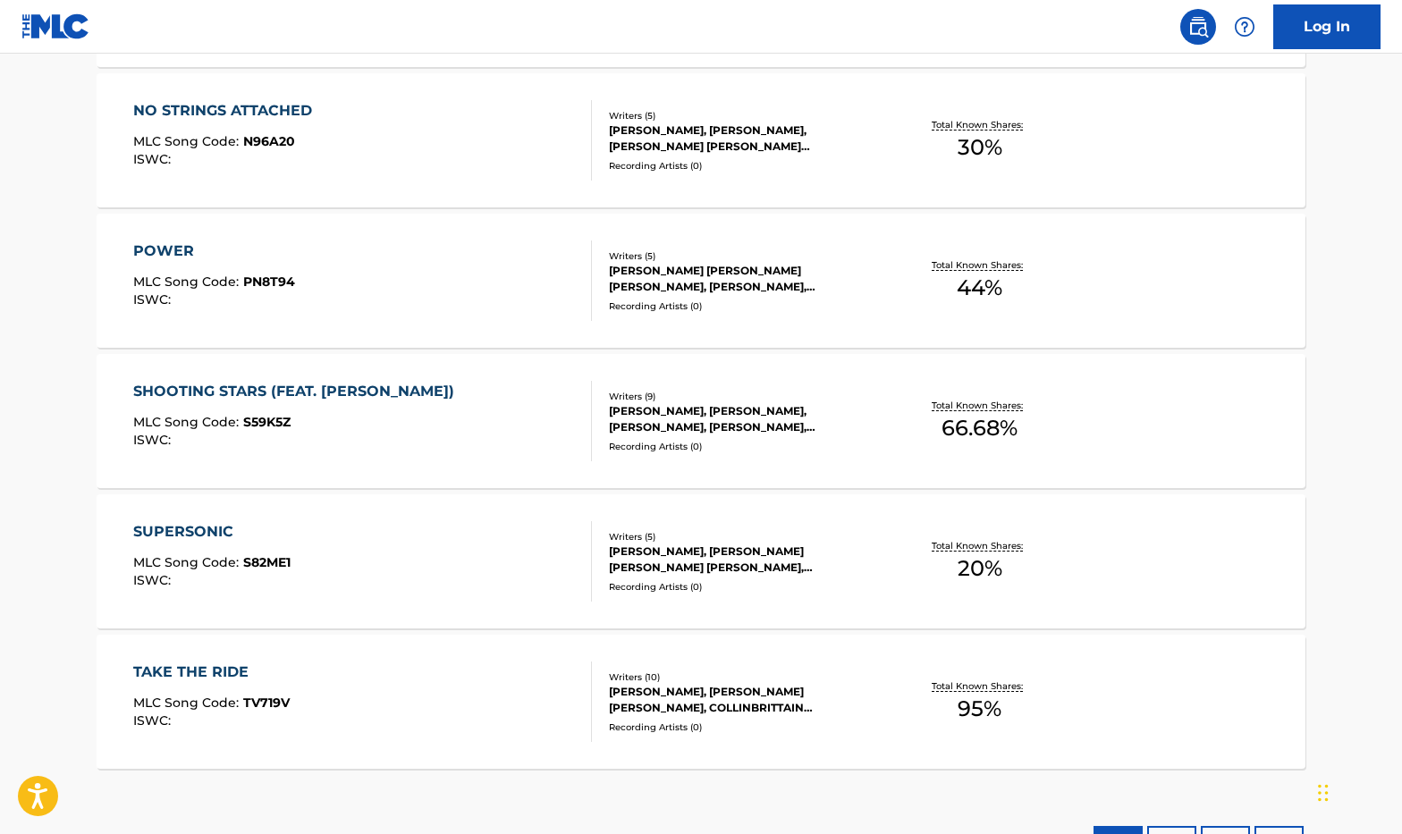
scroll to position [834, 0]
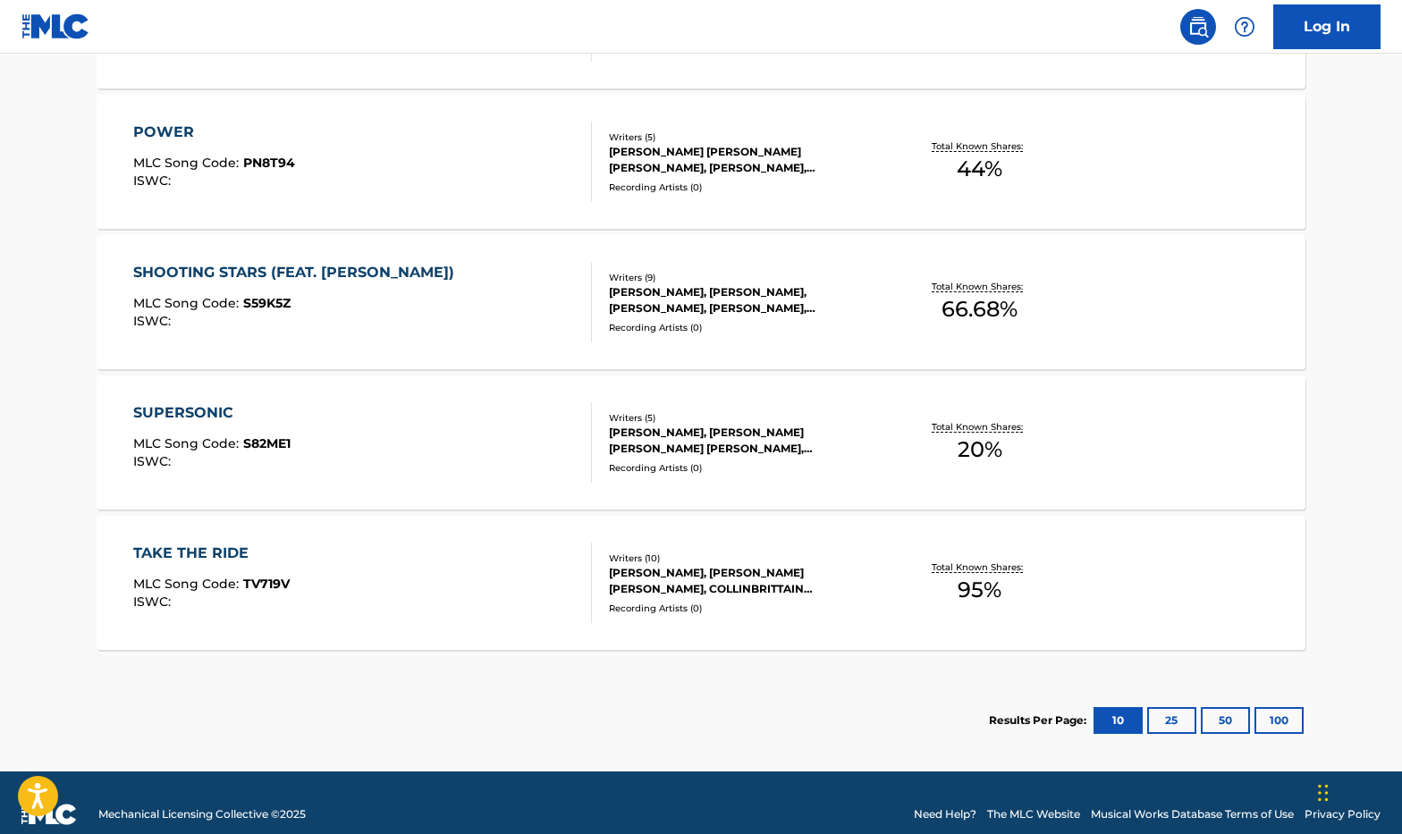
click at [332, 578] on div "TAKE THE RIDE MLC Song Code : TV719V ISWC :" at bounding box center [363, 583] width 460 height 80
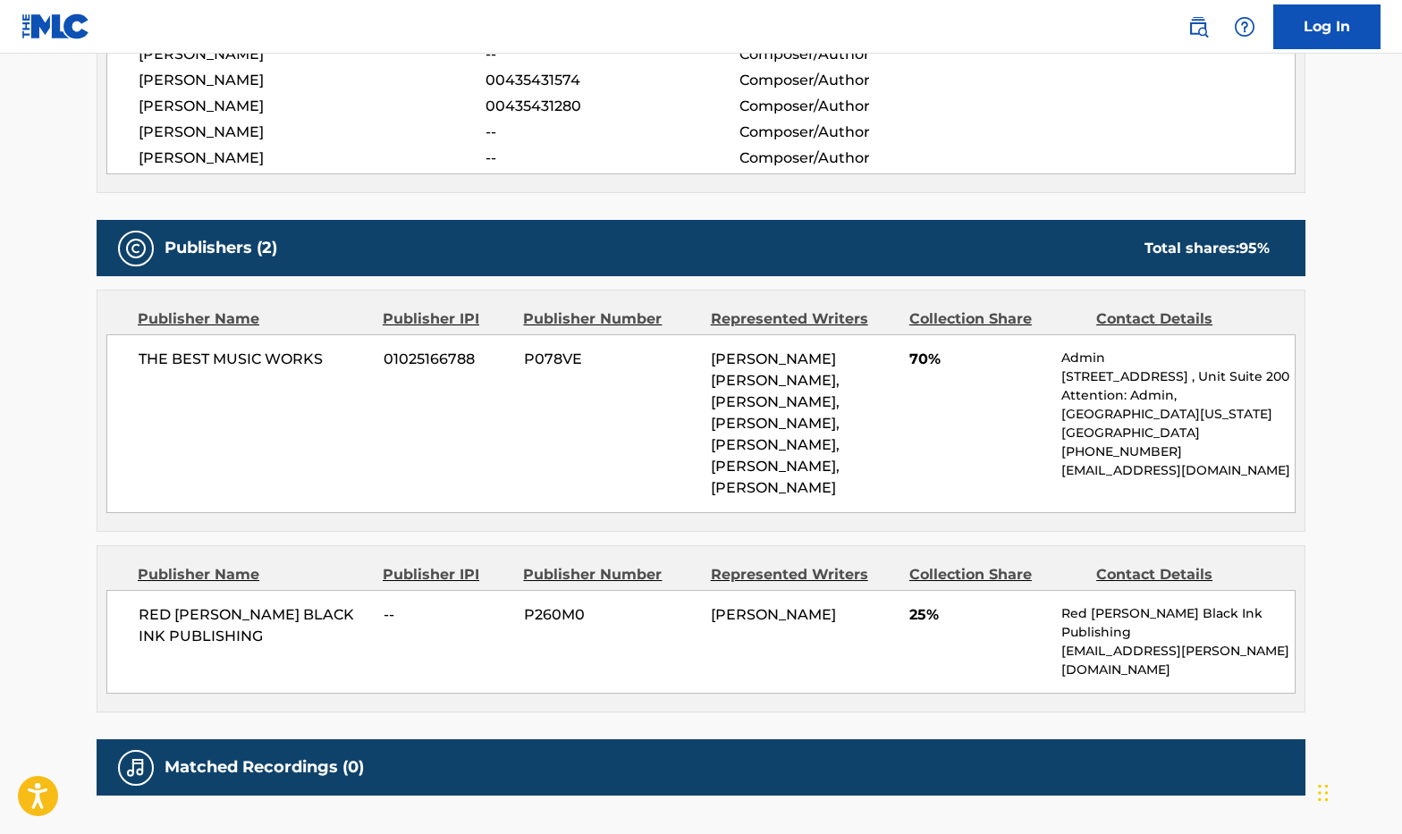
scroll to position [358, 0]
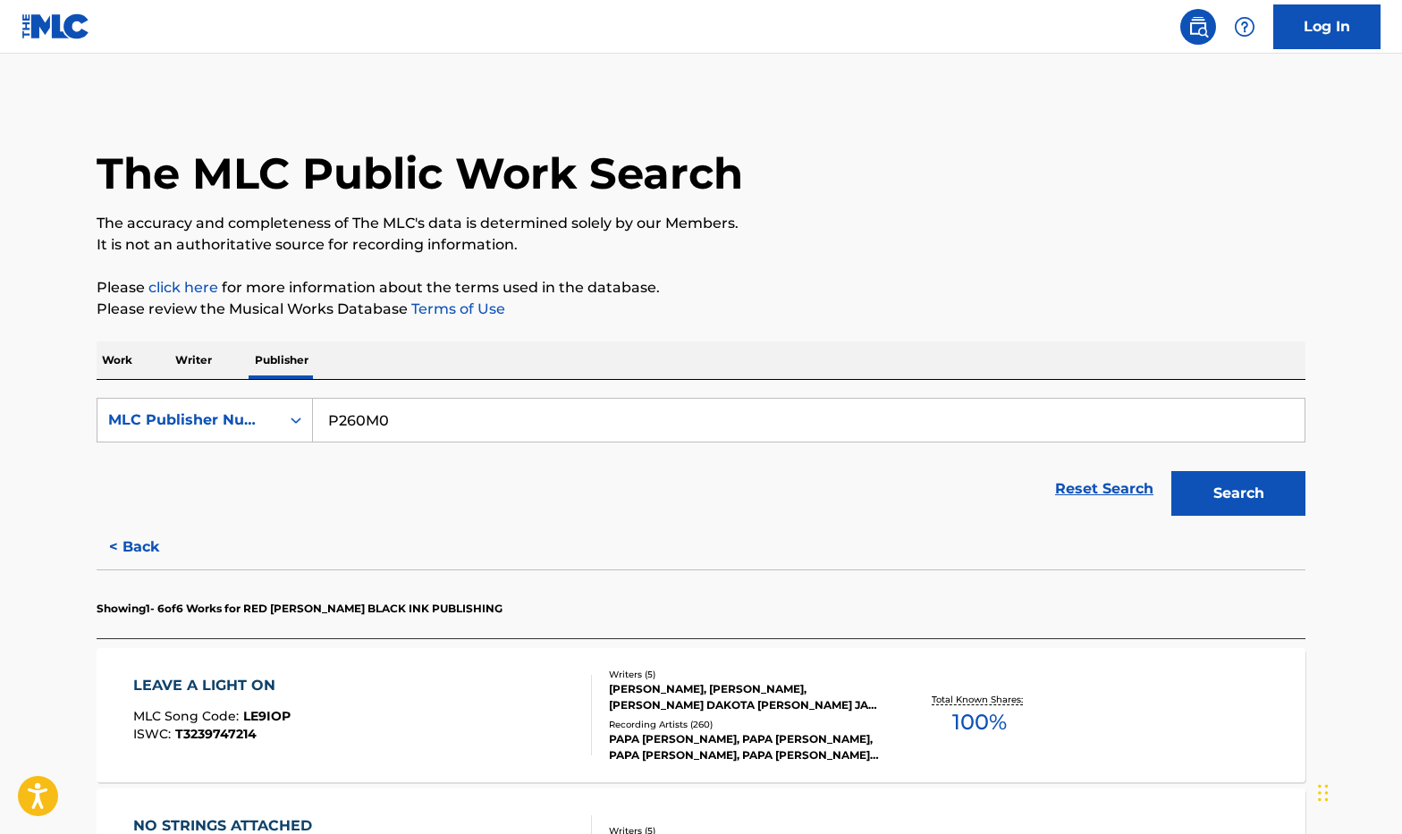
click at [244, 730] on span "T3239747214" at bounding box center [215, 734] width 81 height 16
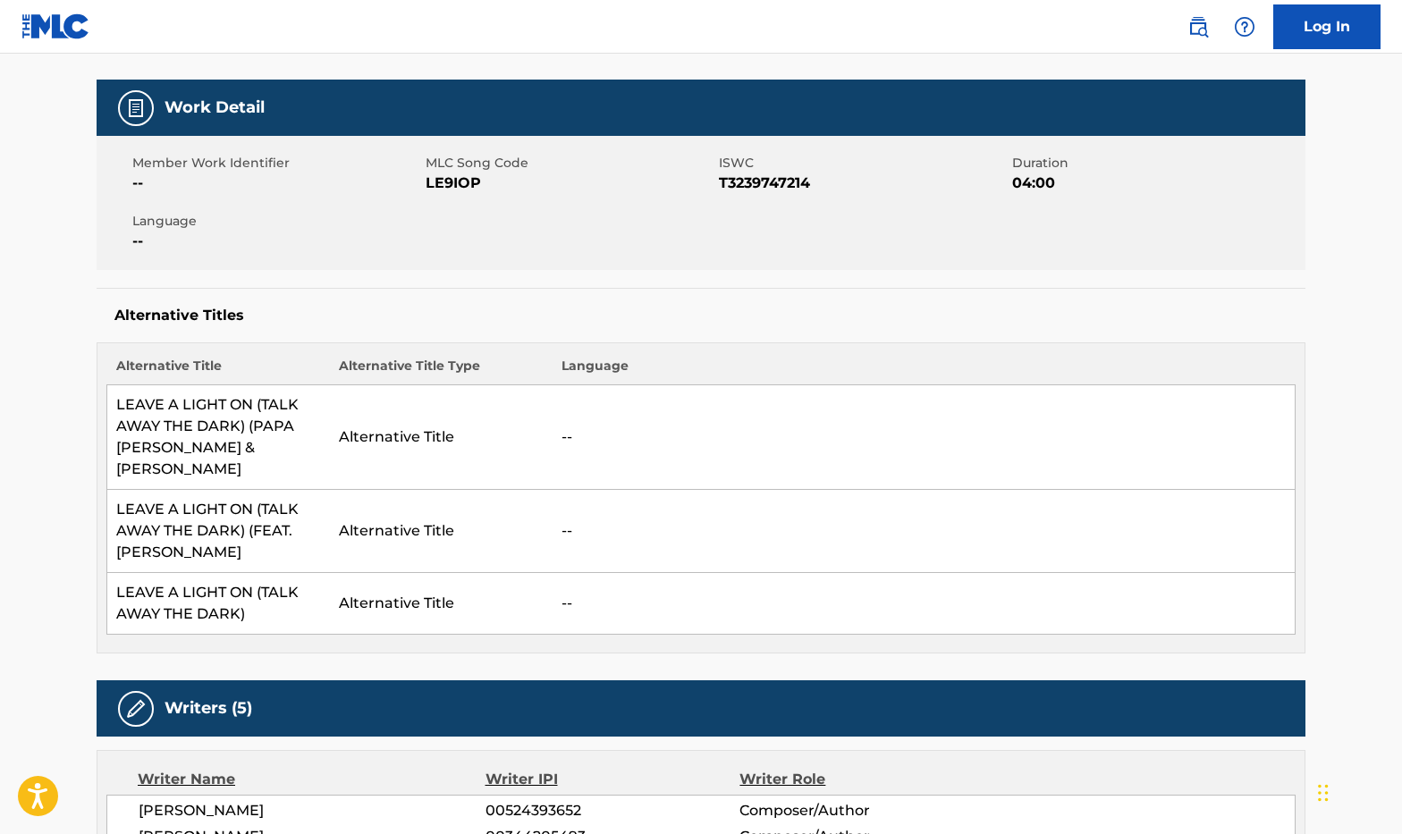
scroll to position [596, 0]
